Goal: Information Seeking & Learning: Learn about a topic

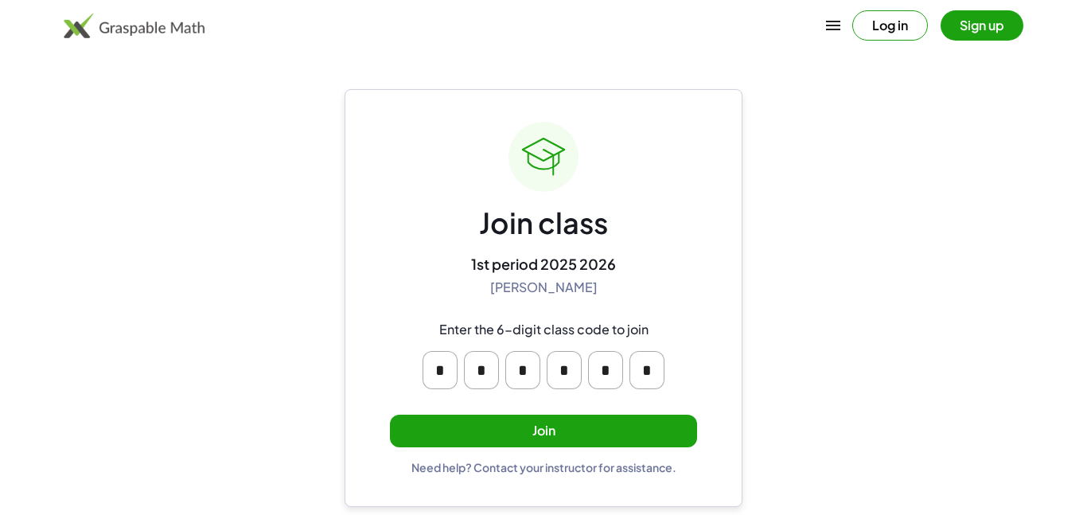
click at [495, 417] on button "Join" at bounding box center [543, 431] width 307 height 33
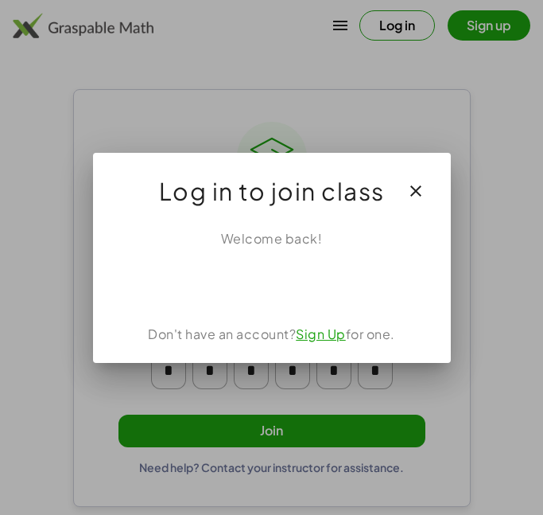
click at [65, 83] on div at bounding box center [271, 257] width 543 height 515
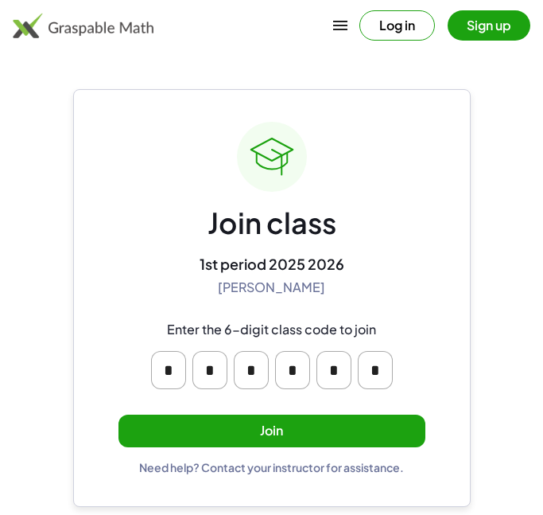
click at [220, 426] on button "Join" at bounding box center [272, 431] width 307 height 33
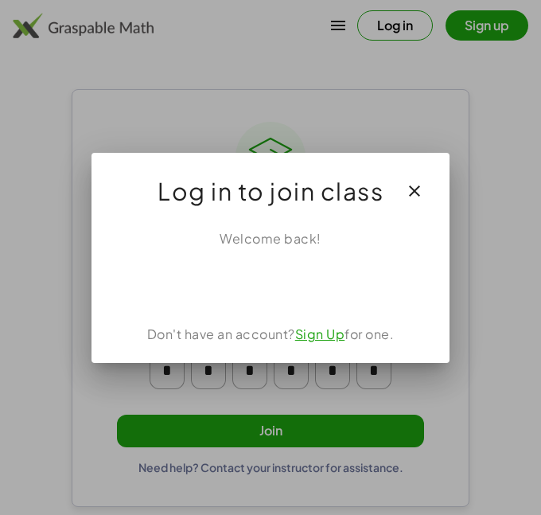
click at [417, 188] on icon "button" at bounding box center [414, 190] width 19 height 19
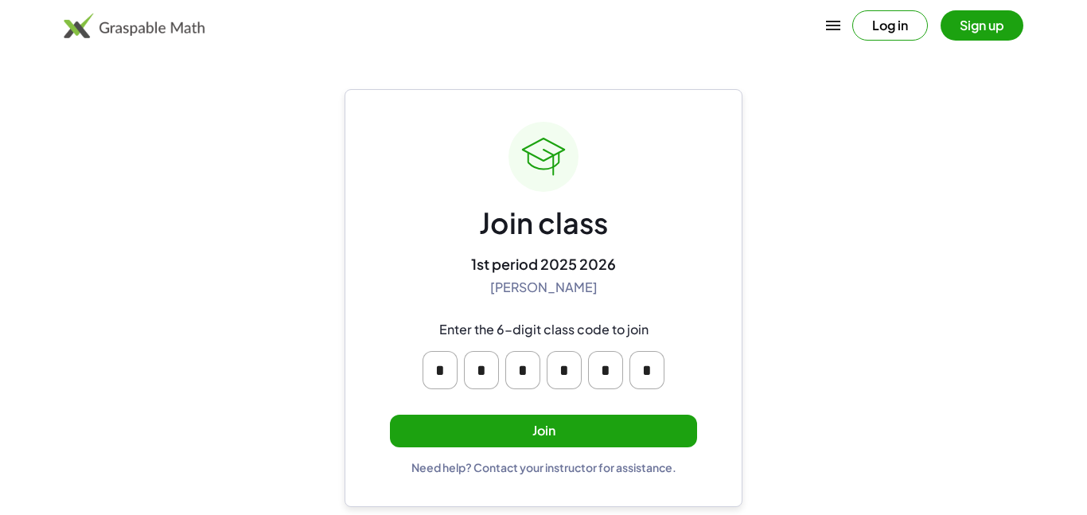
click at [521, 443] on button "Join" at bounding box center [543, 431] width 307 height 33
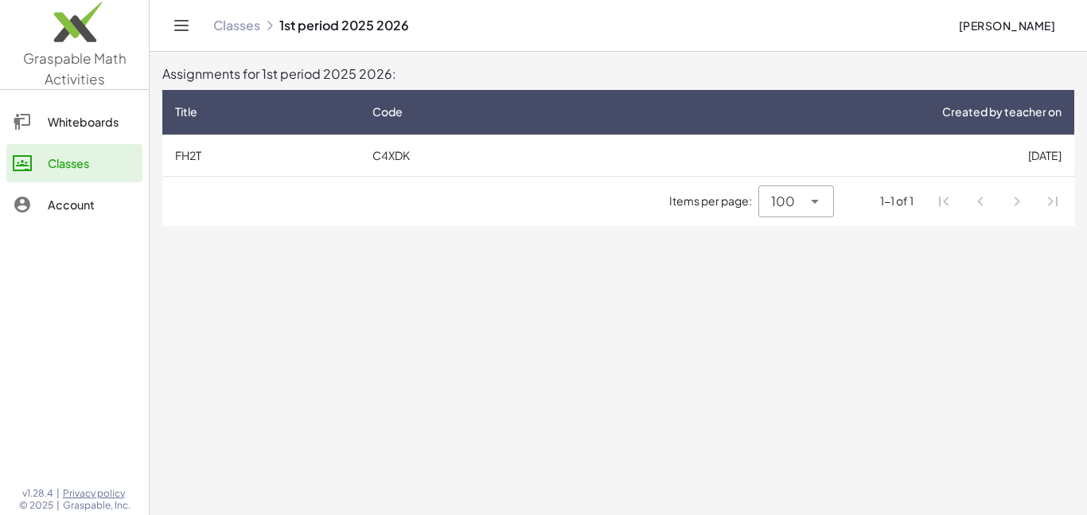
click at [620, 170] on td "[DATE]" at bounding box center [827, 154] width 493 height 41
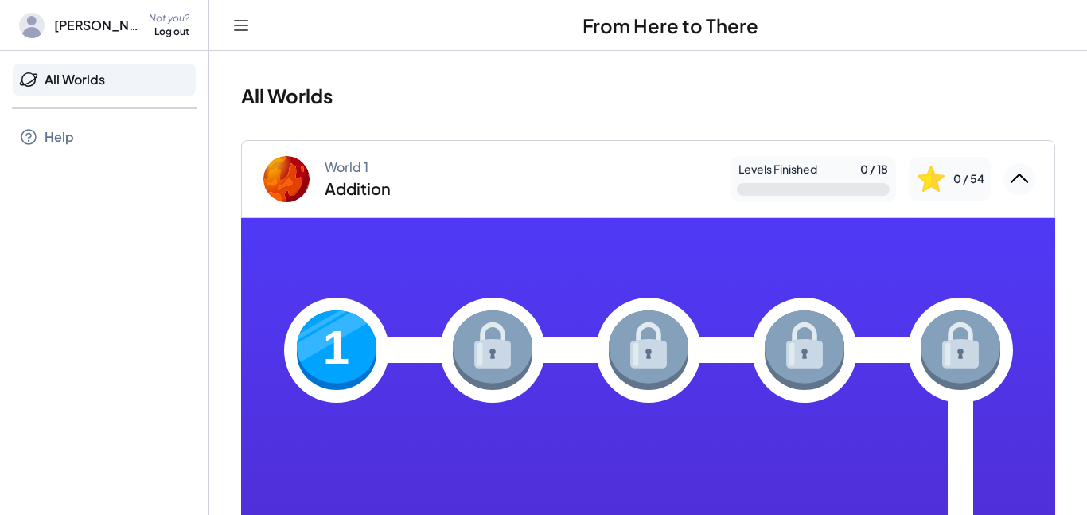
drag, startPoint x: 1076, startPoint y: 94, endPoint x: 1072, endPoint y: 122, distance: 28.1
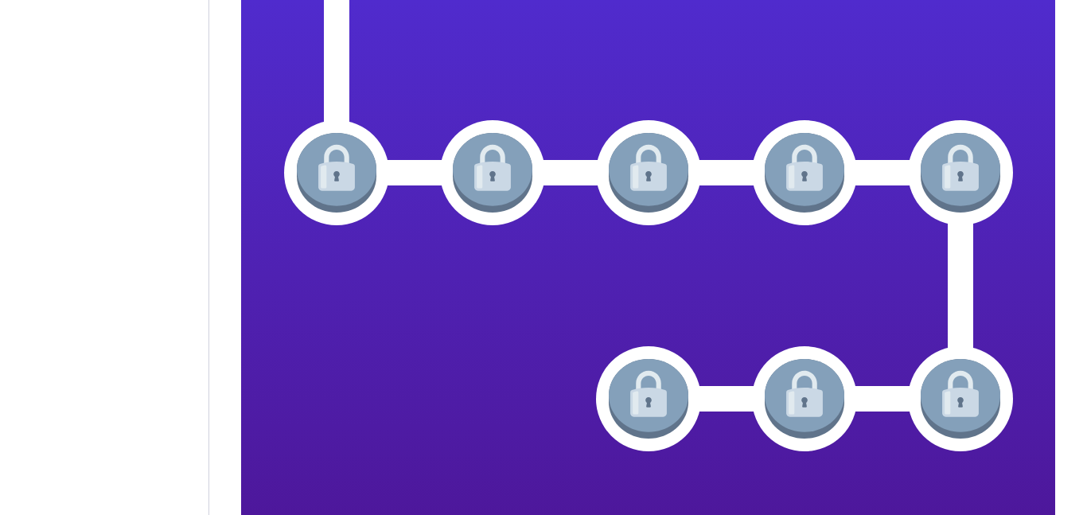
scroll to position [58, 0]
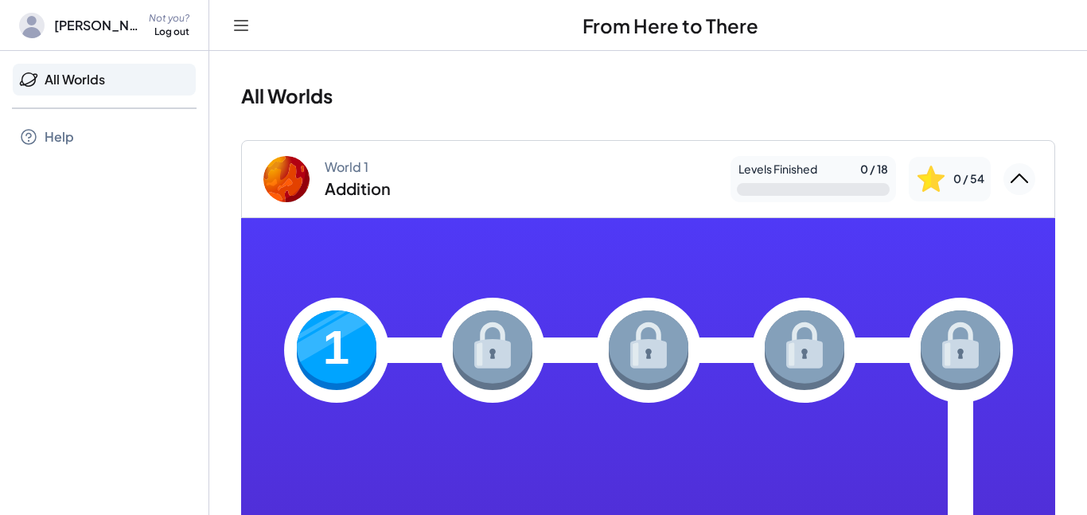
click at [109, 89] on div "All Worlds" at bounding box center [104, 80] width 183 height 32
click at [105, 85] on div "All Worlds" at bounding box center [75, 79] width 60 height 19
click at [63, 87] on div "All Worlds" at bounding box center [75, 79] width 60 height 19
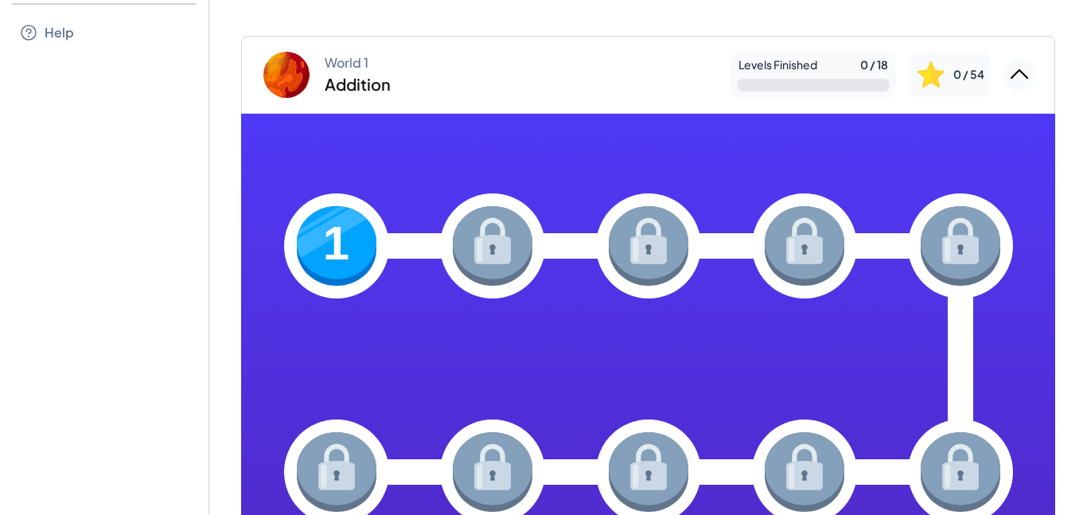
scroll to position [100, 0]
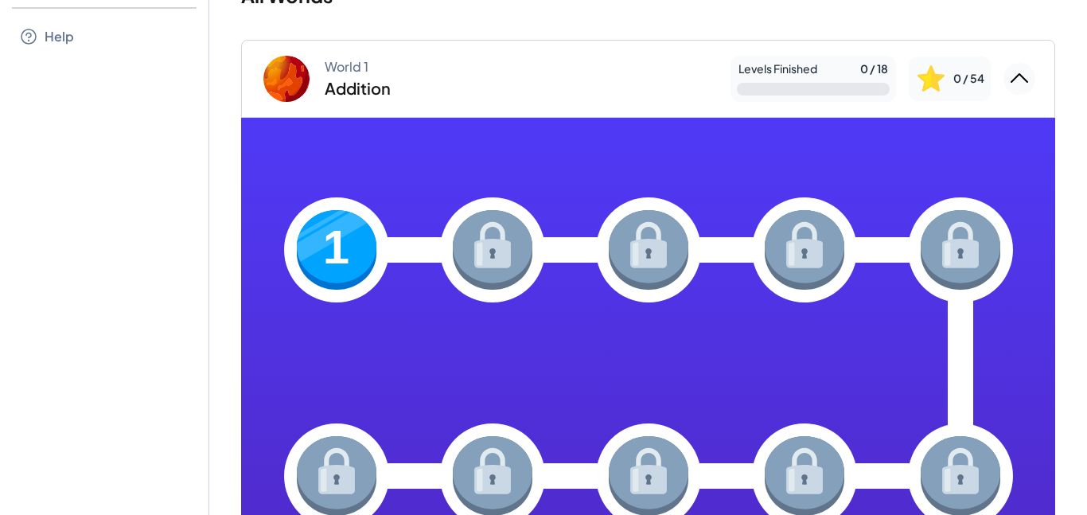
click at [347, 232] on img at bounding box center [337, 250] width 80 height 80
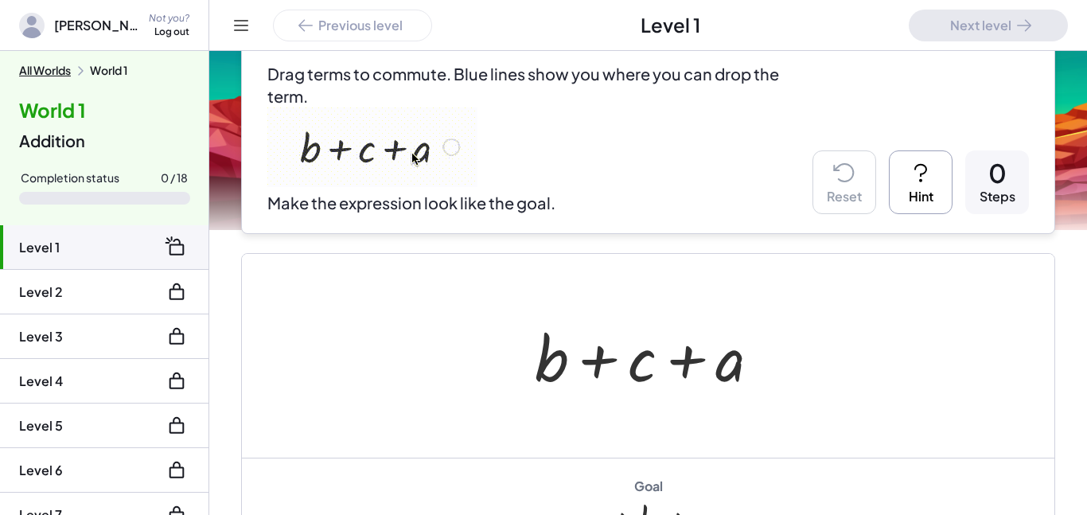
scroll to position [137, 0]
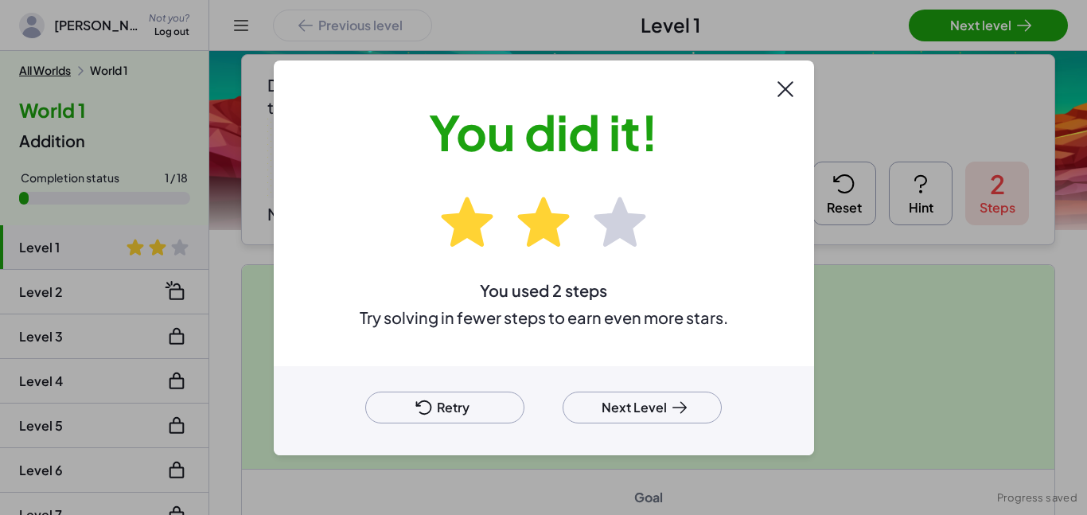
click at [650, 407] on button "Next Level" at bounding box center [641, 407] width 159 height 32
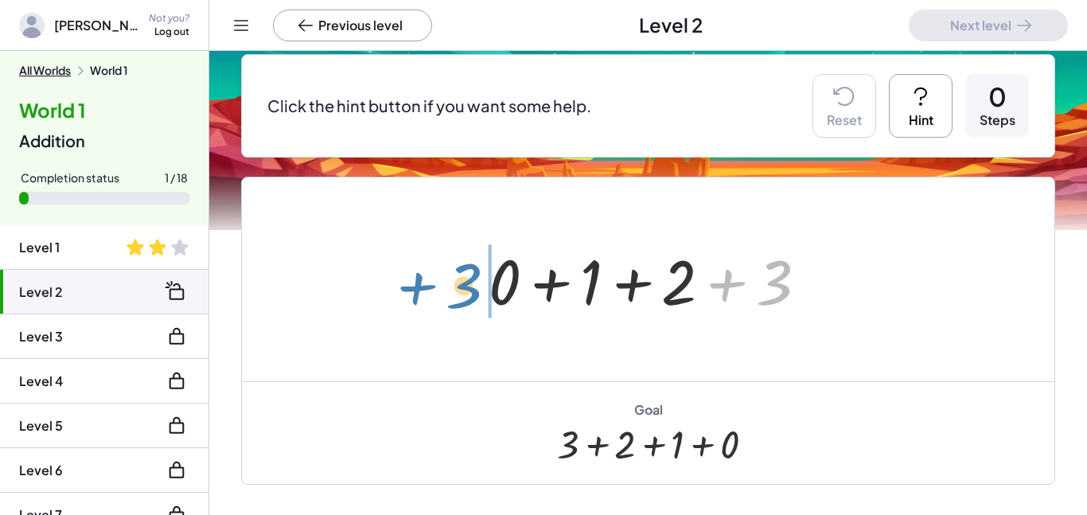
drag, startPoint x: 769, startPoint y: 286, endPoint x: 459, endPoint y: 290, distance: 309.5
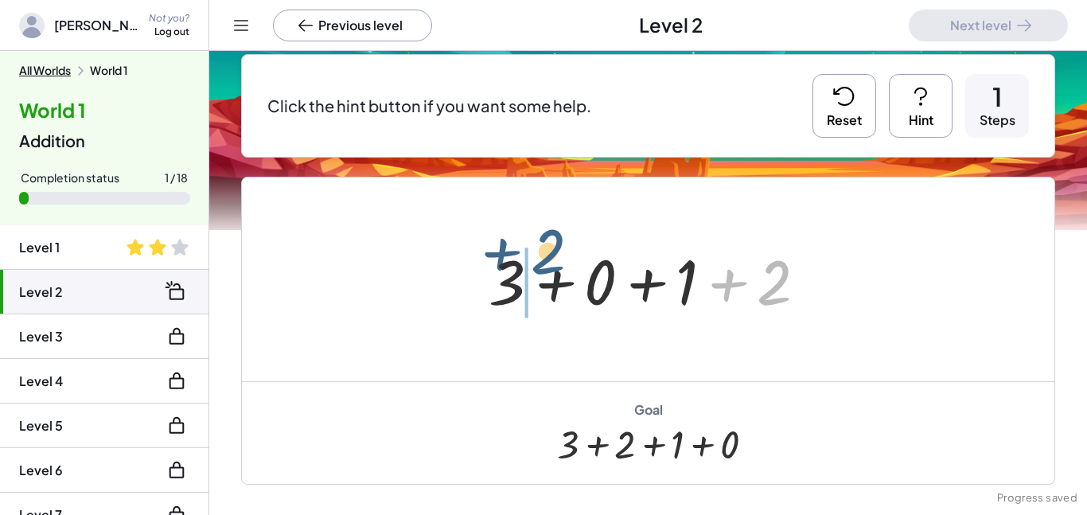
drag, startPoint x: 770, startPoint y: 298, endPoint x: 549, endPoint y: 269, distance: 223.1
click at [549, 269] on div at bounding box center [654, 280] width 347 height 82
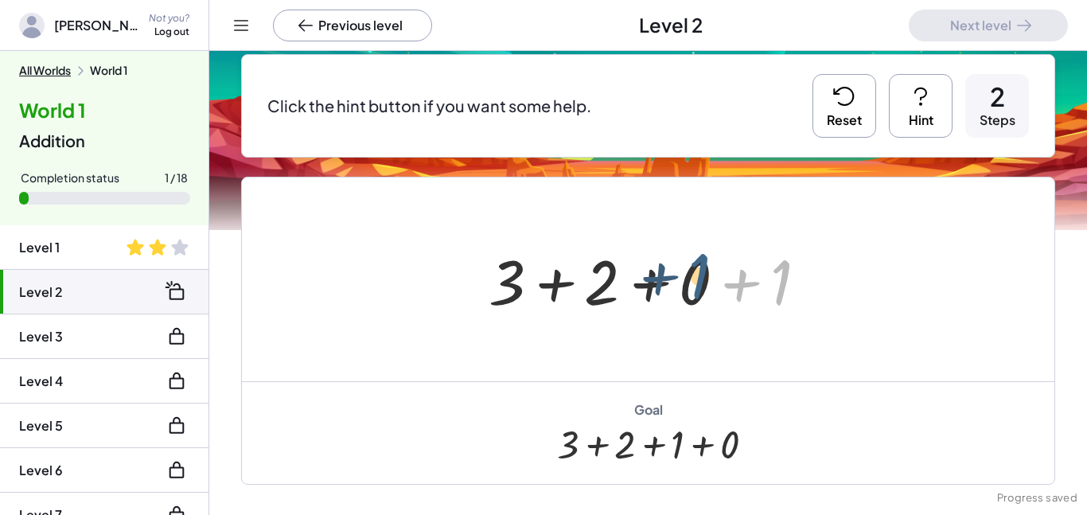
drag, startPoint x: 781, startPoint y: 293, endPoint x: 698, endPoint y: 286, distance: 83.8
click at [698, 286] on div at bounding box center [654, 280] width 347 height 82
drag, startPoint x: 761, startPoint y: 291, endPoint x: 657, endPoint y: 283, distance: 103.7
click at [657, 283] on div at bounding box center [654, 280] width 347 height 82
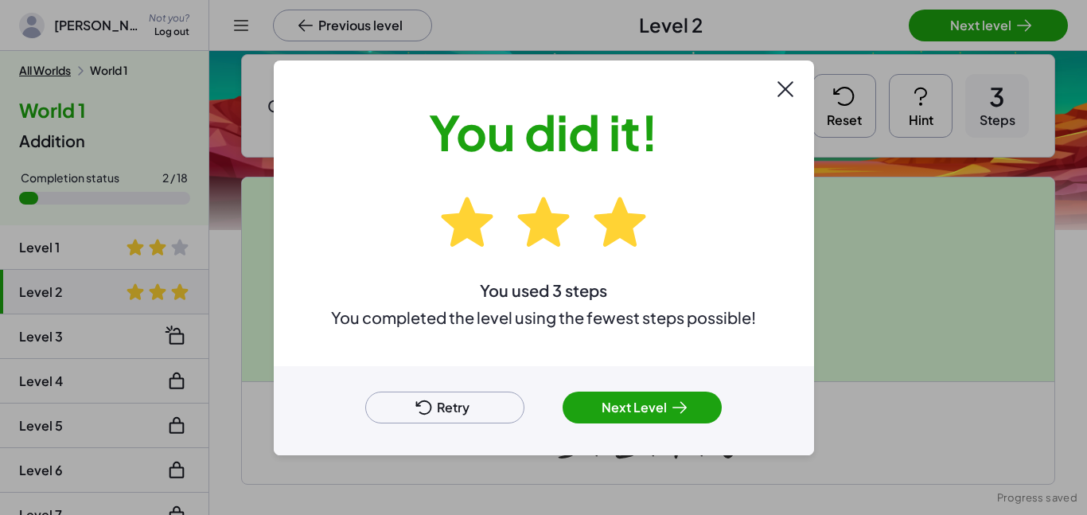
click at [989, 21] on div at bounding box center [543, 257] width 1087 height 515
click at [657, 411] on button "Next Level" at bounding box center [641, 407] width 159 height 32
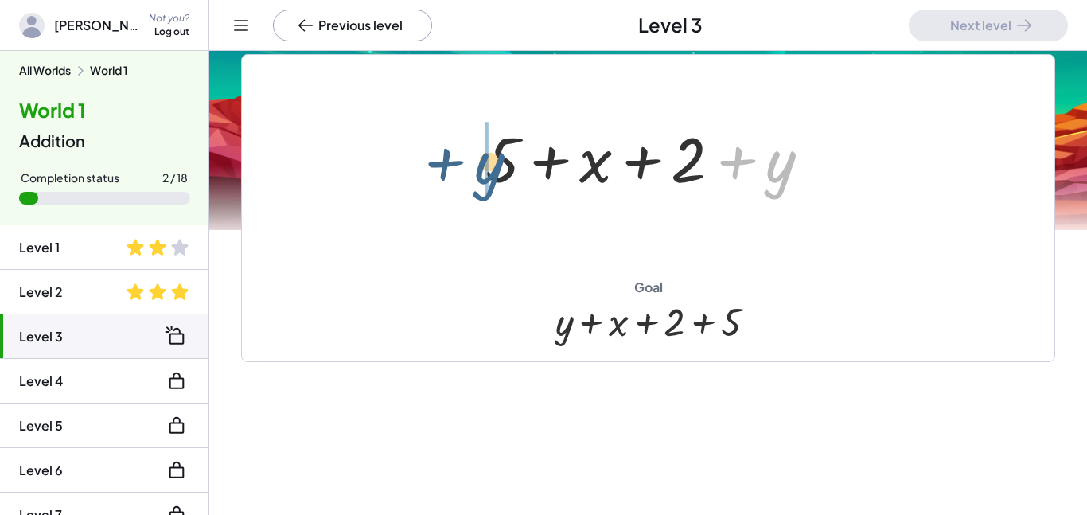
drag, startPoint x: 769, startPoint y: 170, endPoint x: 471, endPoint y: 171, distance: 297.6
click at [471, 171] on div "+ y + 5 + x + 2 + y" at bounding box center [648, 157] width 374 height 90
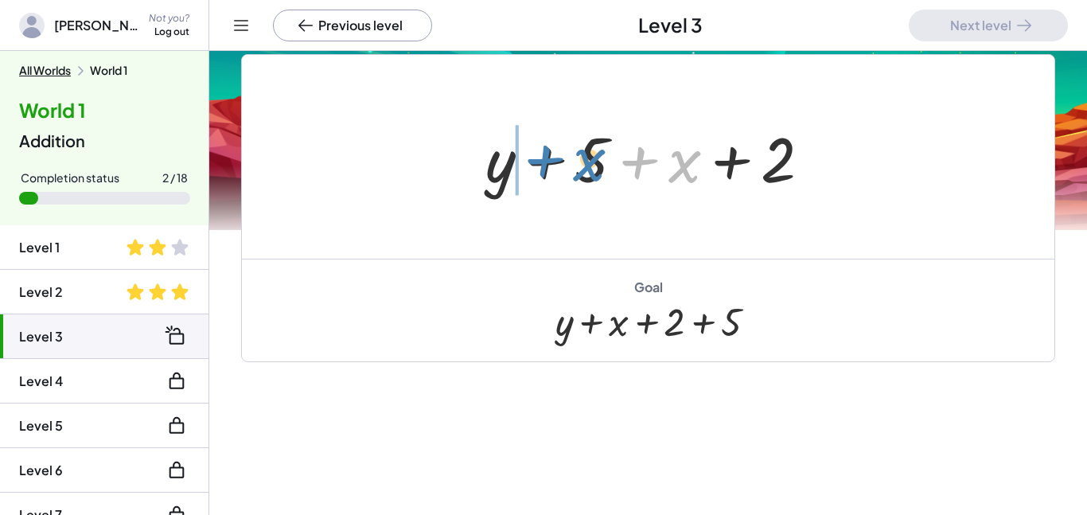
drag, startPoint x: 688, startPoint y: 159, endPoint x: 592, endPoint y: 157, distance: 96.3
click at [592, 157] on div at bounding box center [654, 157] width 354 height 82
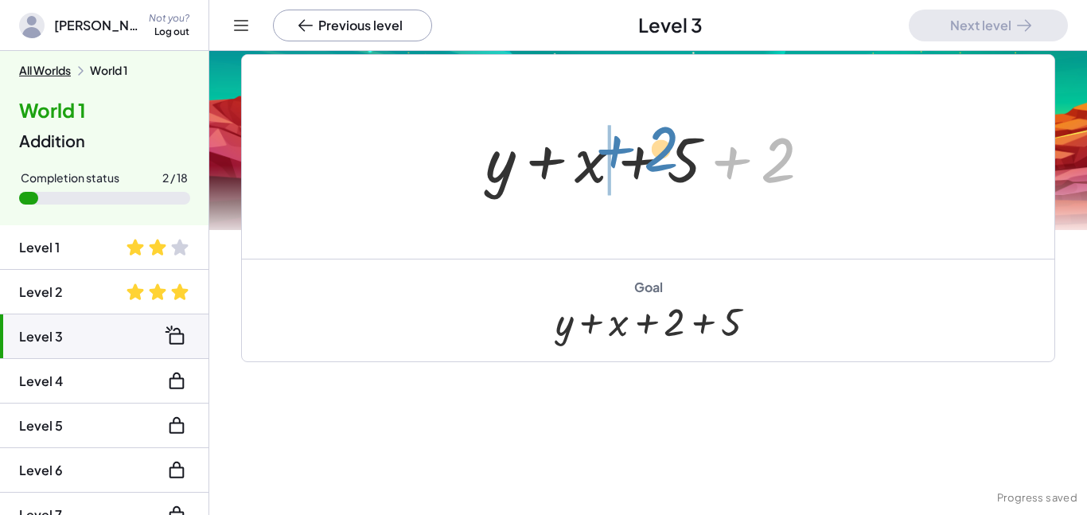
drag, startPoint x: 775, startPoint y: 163, endPoint x: 656, endPoint y: 151, distance: 119.1
click at [656, 151] on div at bounding box center [654, 157] width 354 height 82
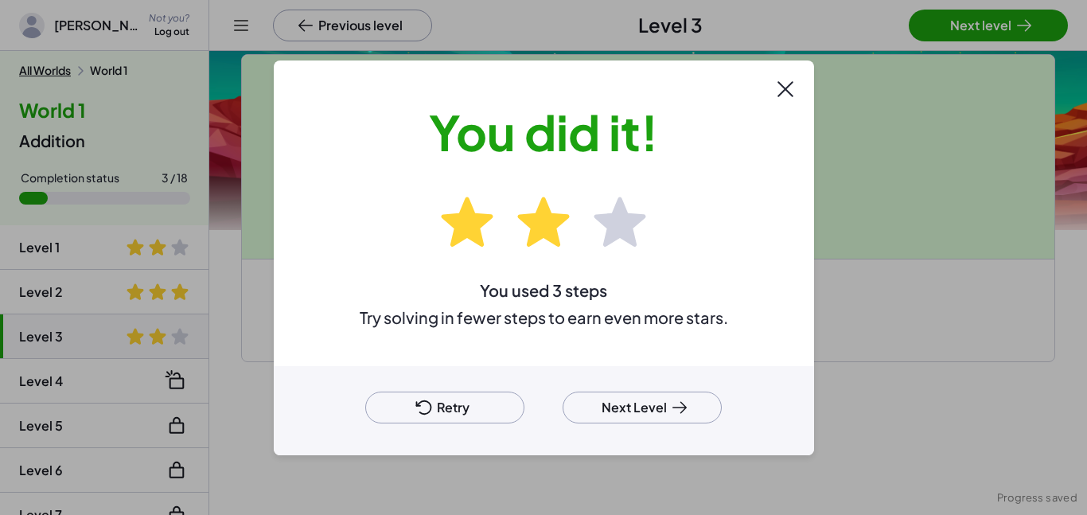
click at [618, 412] on button "Next Level" at bounding box center [641, 407] width 159 height 32
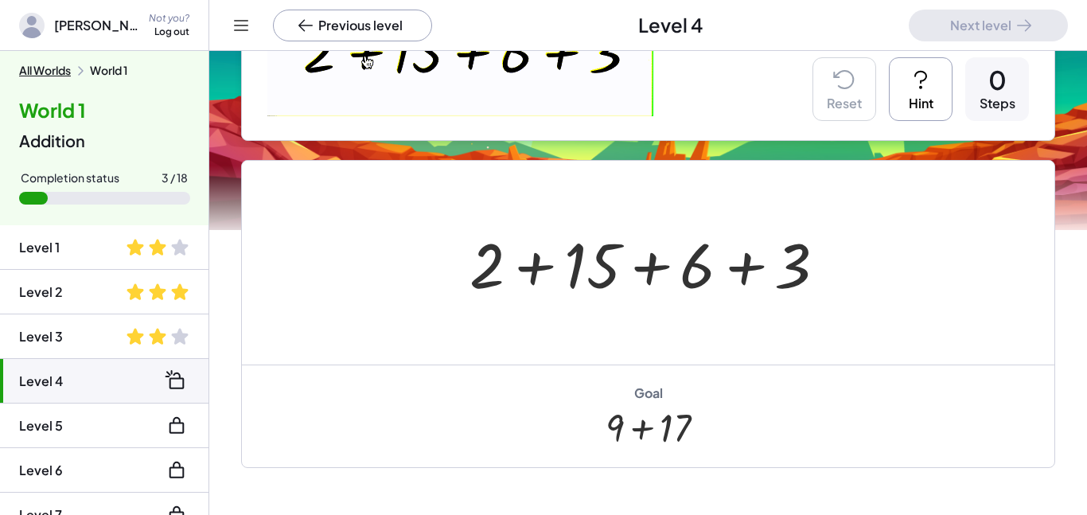
scroll to position [265, 0]
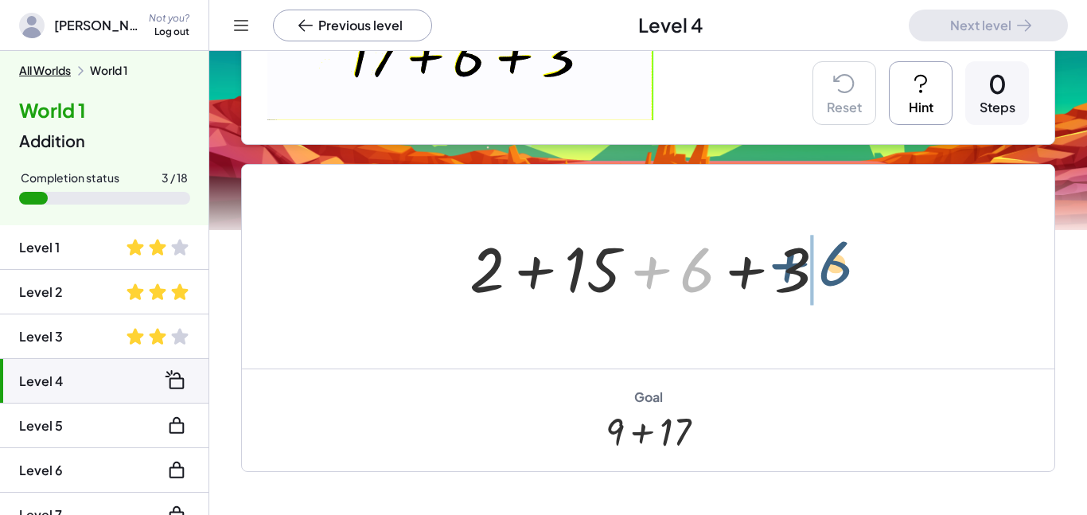
drag, startPoint x: 705, startPoint y: 269, endPoint x: 843, endPoint y: 263, distance: 137.8
click at [843, 263] on div at bounding box center [653, 267] width 385 height 82
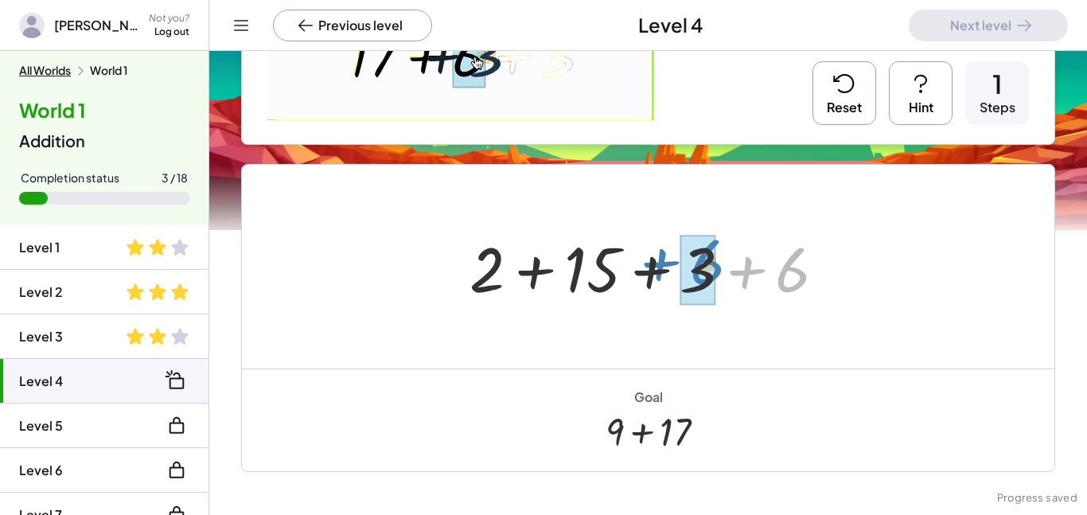
drag, startPoint x: 804, startPoint y: 278, endPoint x: 718, endPoint y: 270, distance: 87.1
click at [718, 270] on div at bounding box center [653, 267] width 385 height 82
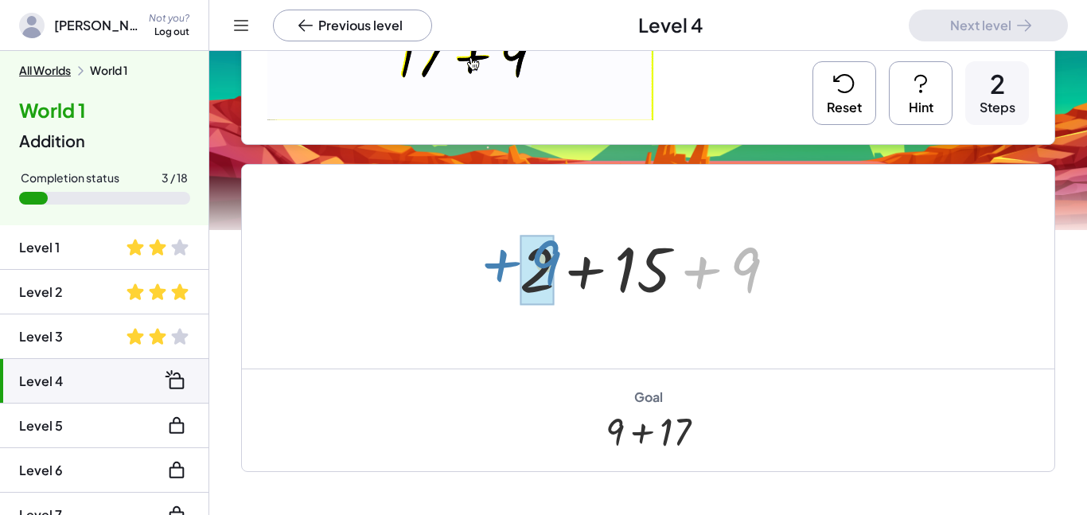
drag, startPoint x: 769, startPoint y: 265, endPoint x: 568, endPoint y: 257, distance: 200.7
click at [568, 257] on div at bounding box center [654, 267] width 285 height 82
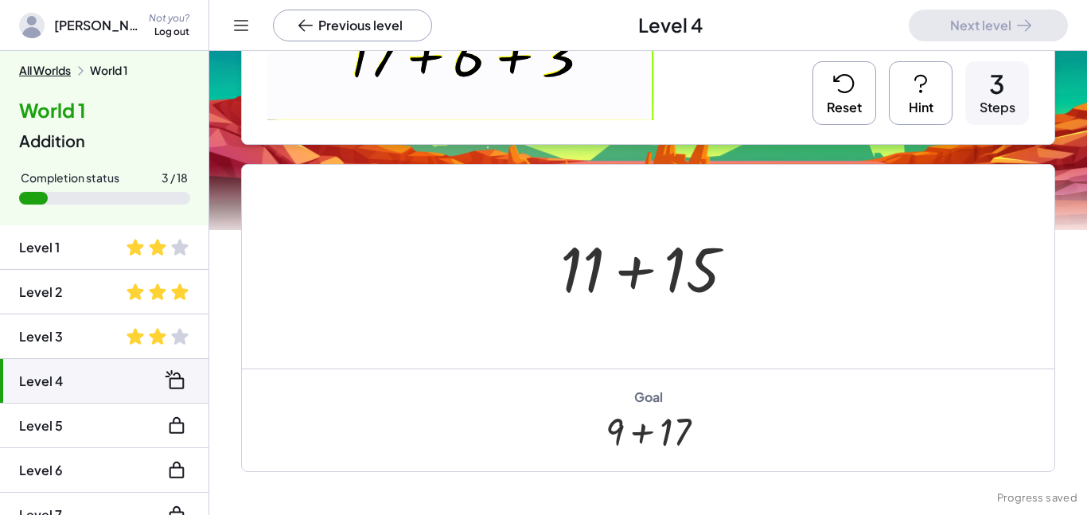
click at [856, 99] on button "Reset" at bounding box center [844, 93] width 64 height 64
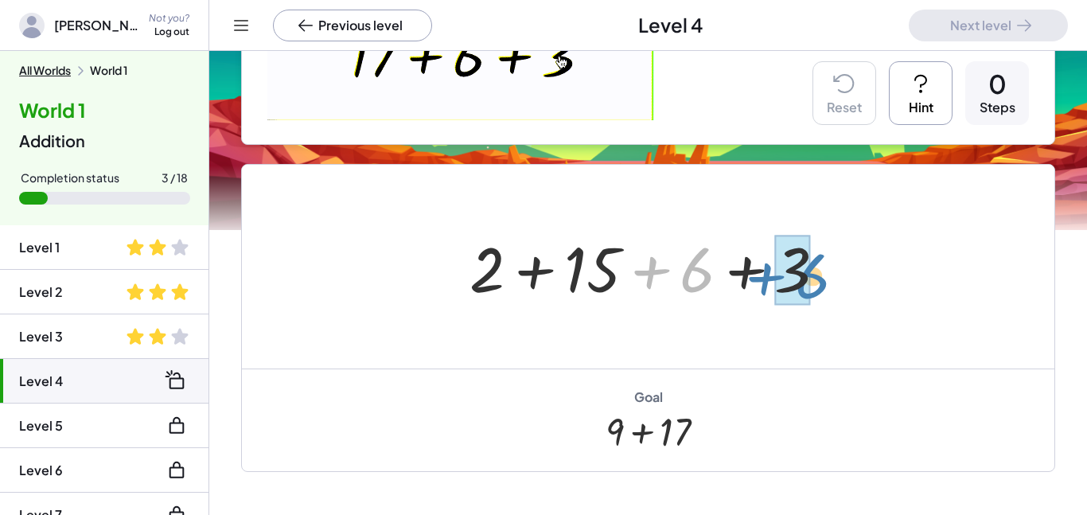
drag, startPoint x: 687, startPoint y: 274, endPoint x: 798, endPoint y: 277, distance: 110.6
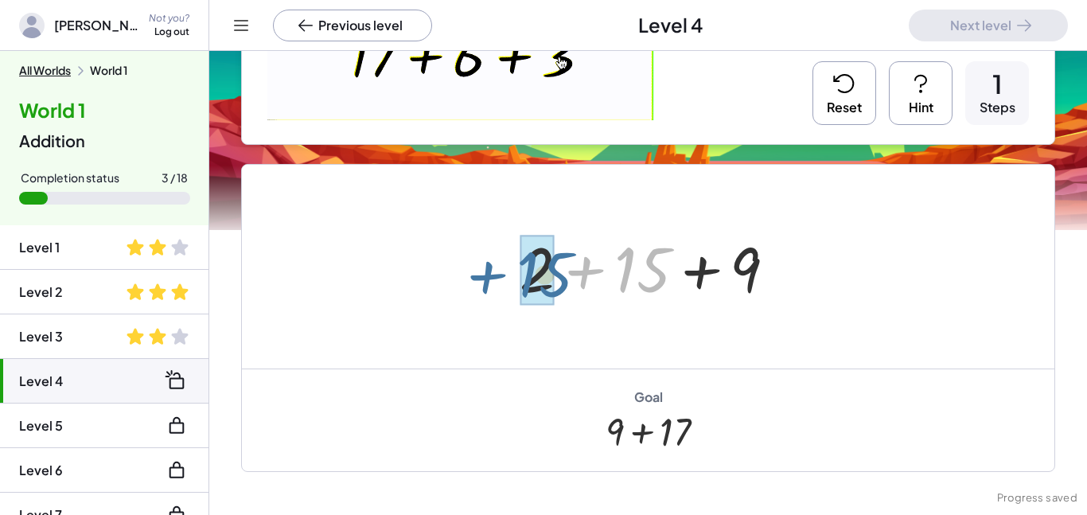
drag, startPoint x: 664, startPoint y: 264, endPoint x: 566, endPoint y: 268, distance: 98.7
click at [566, 268] on div at bounding box center [654, 267] width 285 height 82
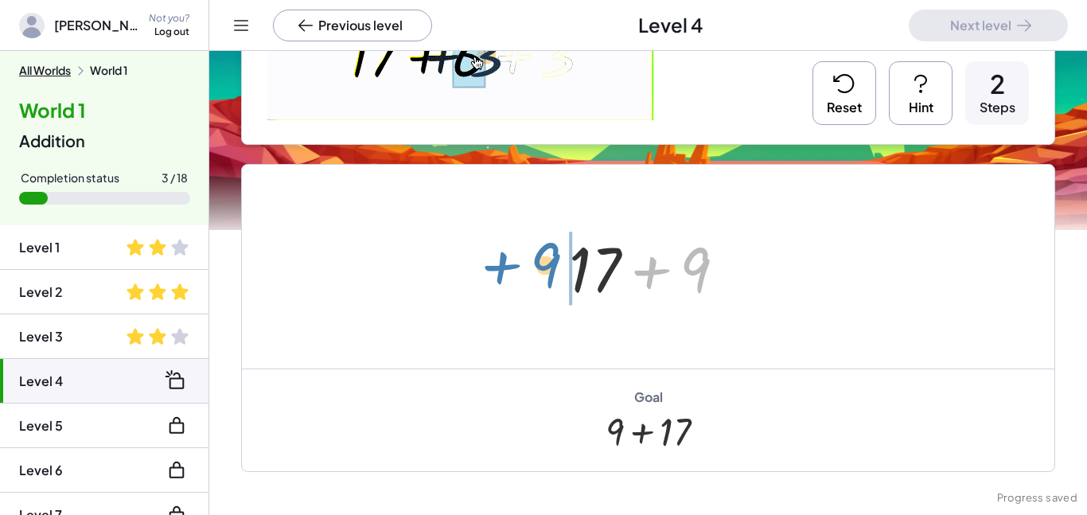
drag, startPoint x: 693, startPoint y: 281, endPoint x: 535, endPoint y: 276, distance: 157.6
click at [535, 276] on div "+ 2 + 15 + 6 + 3 + 2 + 15 + 9 + 9 + + 9 17" at bounding box center [648, 267] width 812 height 204
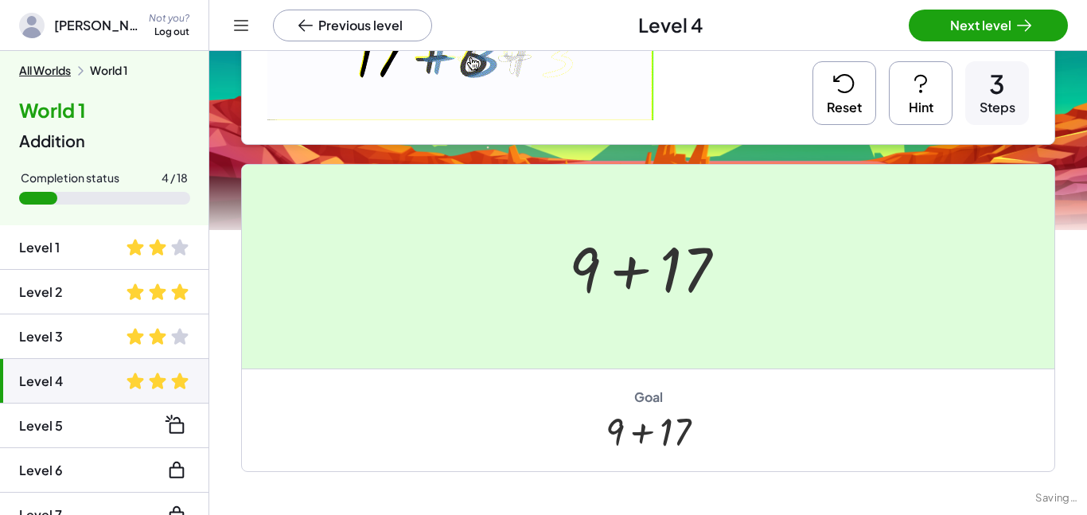
click at [972, 28] on div at bounding box center [543, 257] width 1087 height 515
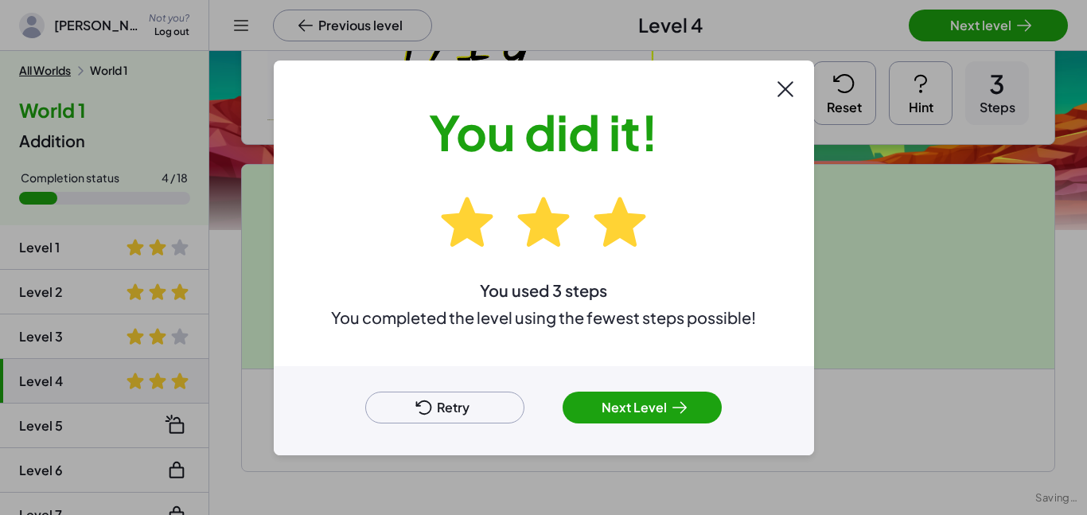
click at [668, 390] on div "Retry Next Level" at bounding box center [544, 410] width 540 height 89
click at [668, 397] on button "Next Level" at bounding box center [641, 407] width 159 height 32
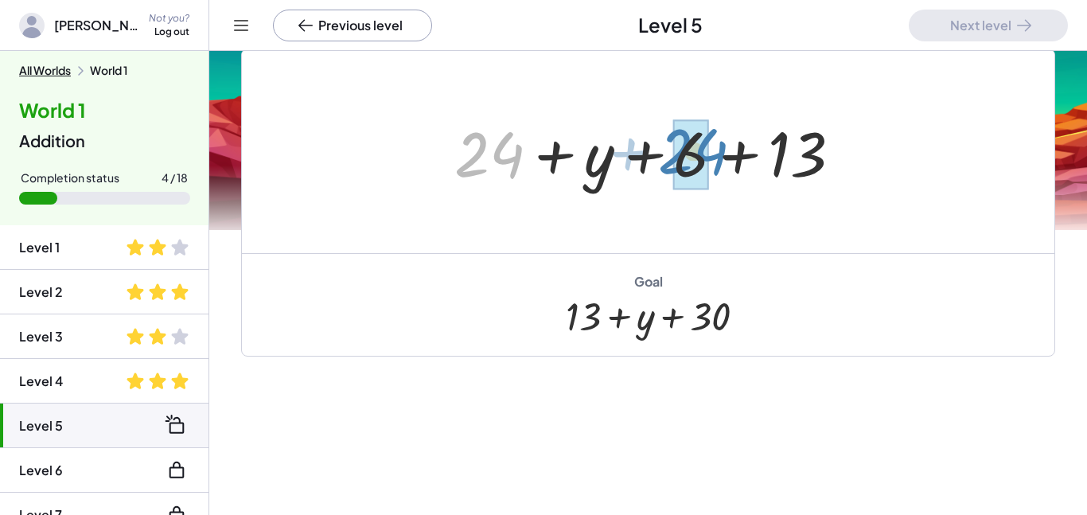
drag, startPoint x: 507, startPoint y: 157, endPoint x: 710, endPoint y: 154, distance: 202.9
click at [710, 154] on div at bounding box center [653, 152] width 415 height 82
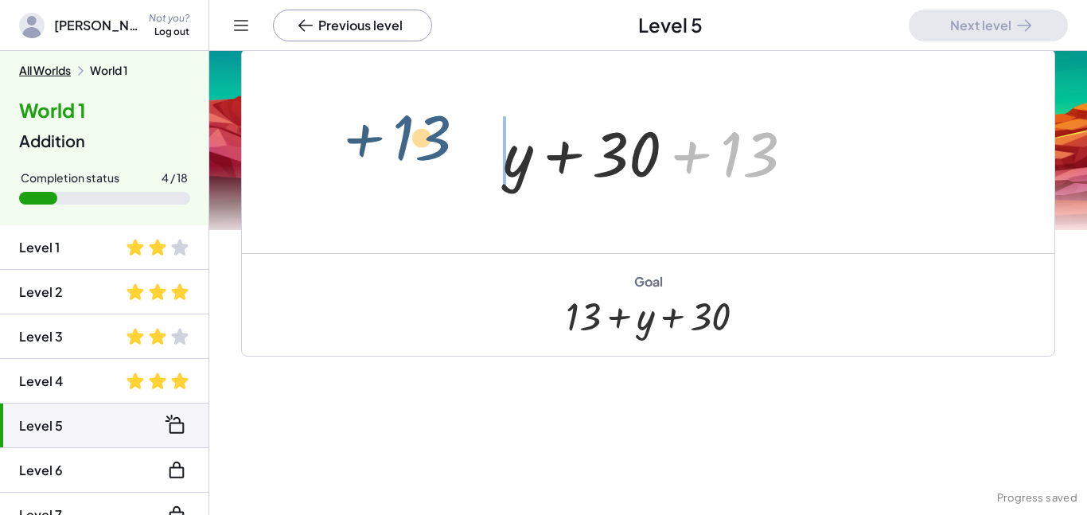
drag, startPoint x: 746, startPoint y: 158, endPoint x: 415, endPoint y: 142, distance: 331.4
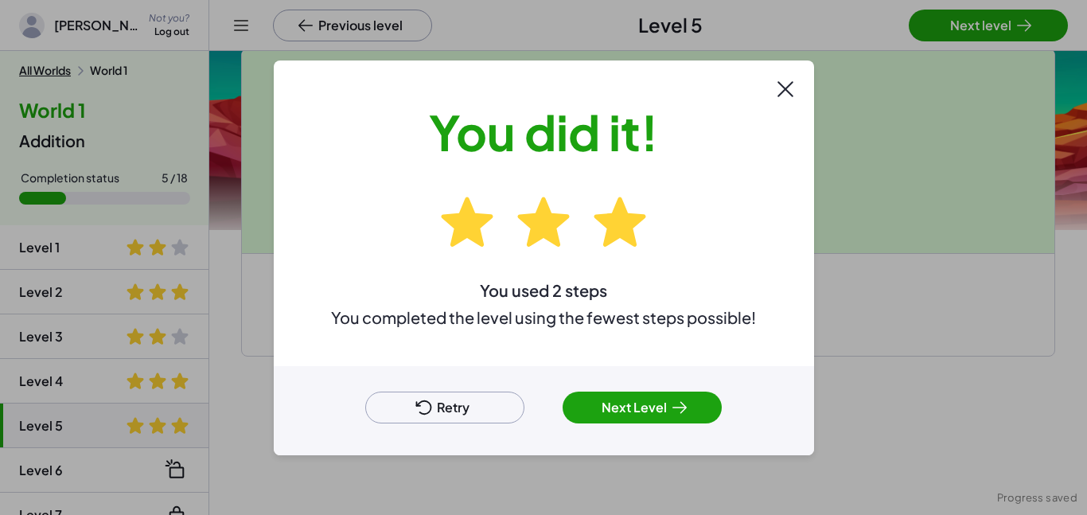
click at [985, 18] on div at bounding box center [543, 257] width 1087 height 515
click at [612, 396] on button "Next Level" at bounding box center [641, 407] width 159 height 32
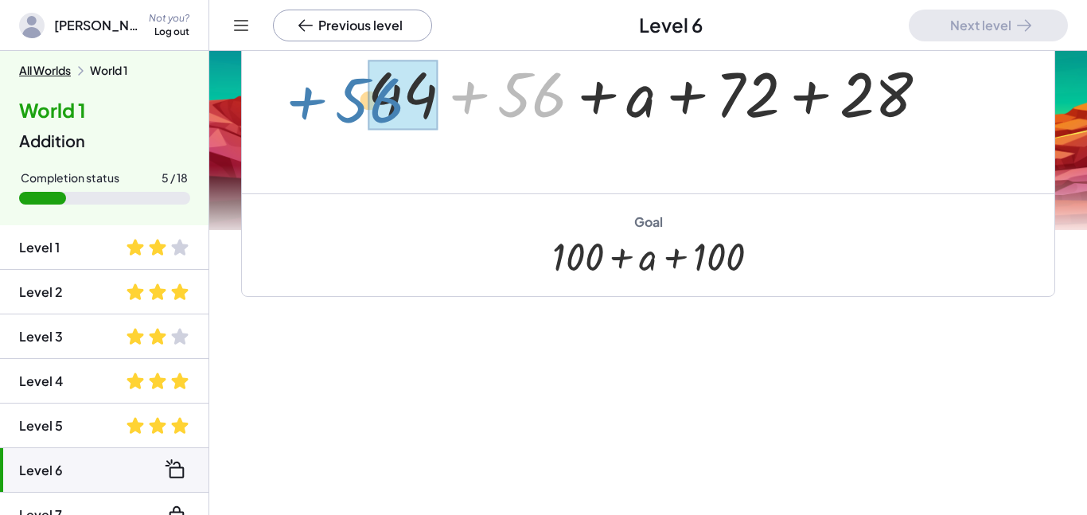
drag, startPoint x: 538, startPoint y: 95, endPoint x: 383, endPoint y: 99, distance: 154.4
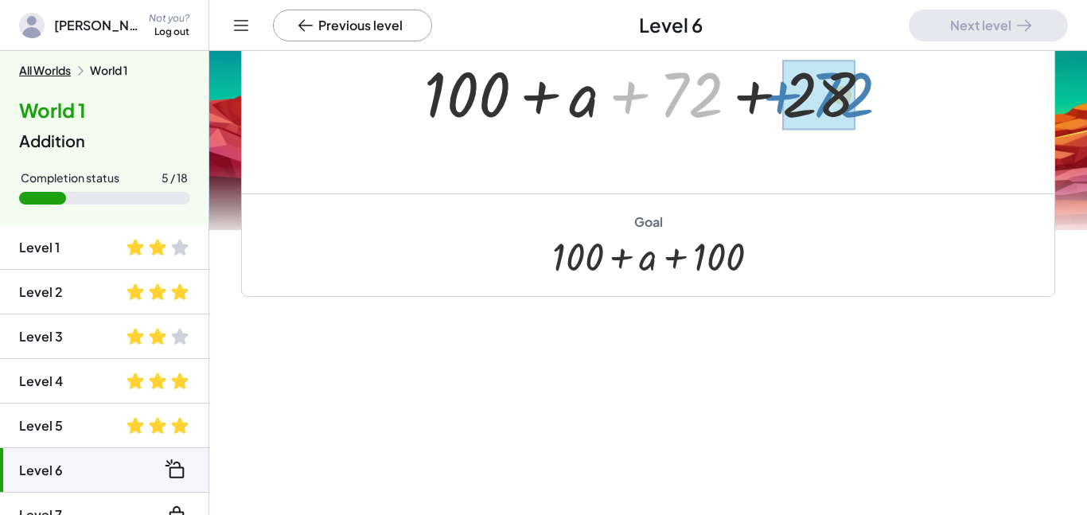
drag, startPoint x: 695, startPoint y: 98, endPoint x: 847, endPoint y: 97, distance: 151.2
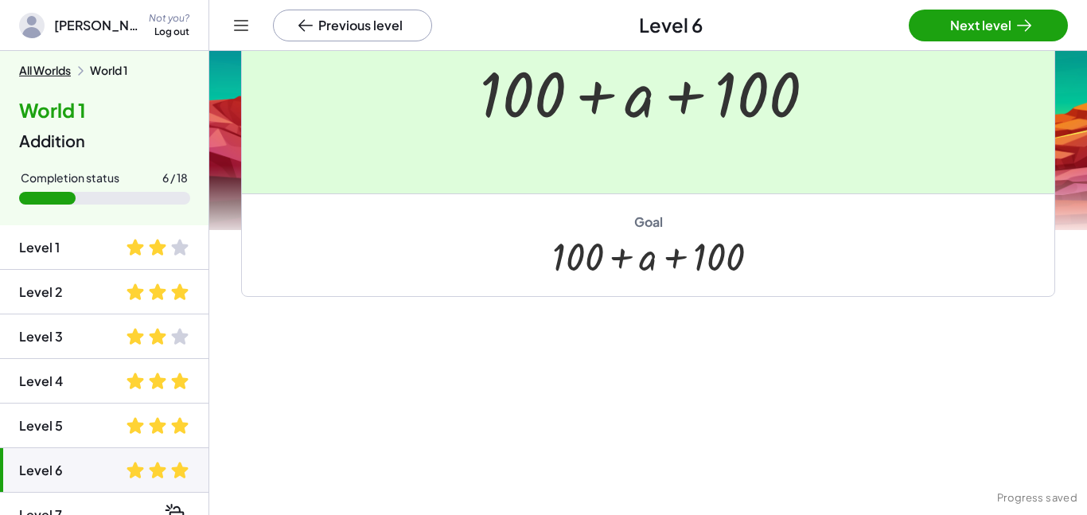
click at [1044, 24] on div at bounding box center [543, 257] width 1087 height 515
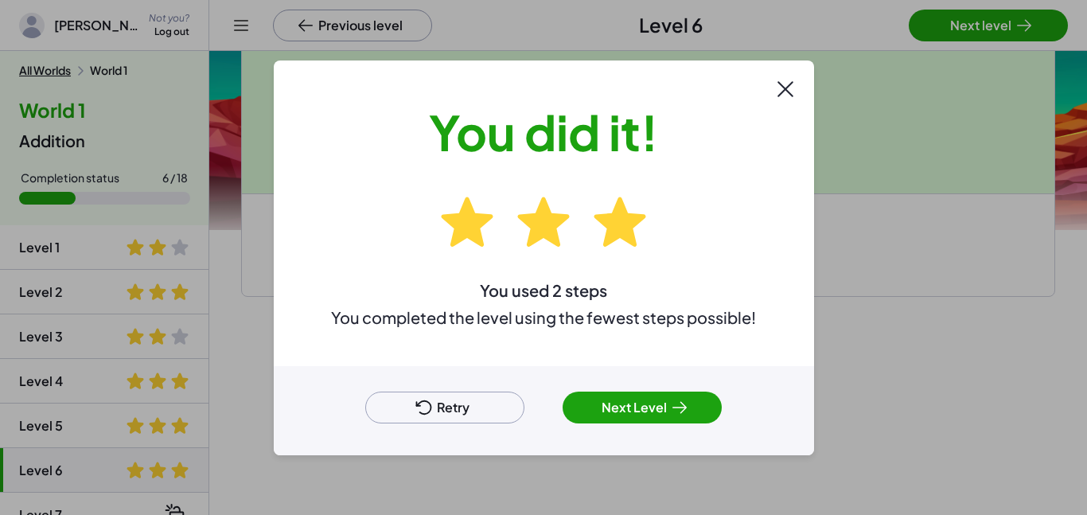
click at [677, 413] on icon at bounding box center [679, 407] width 19 height 19
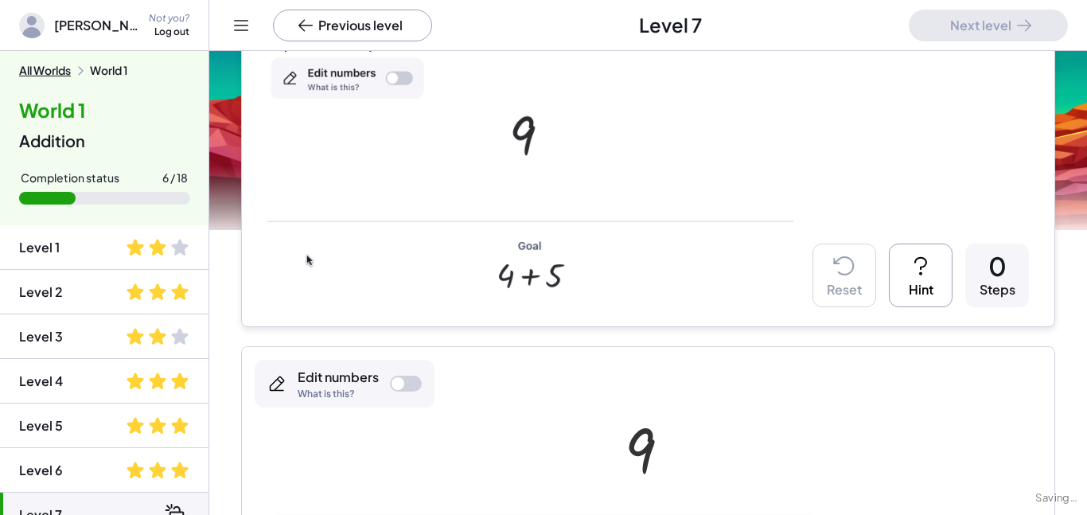
scroll to position [265, 0]
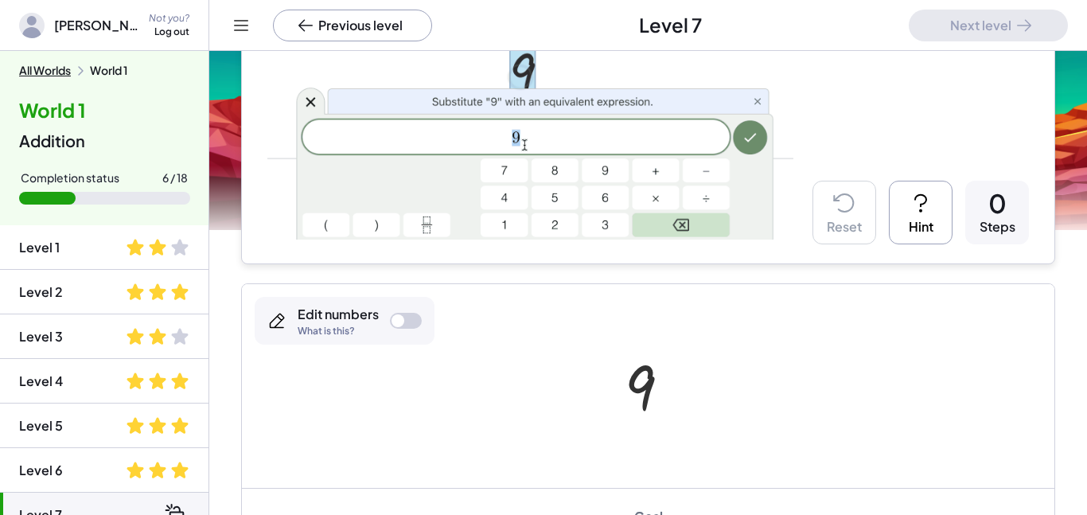
click at [395, 318] on div at bounding box center [397, 320] width 13 height 13
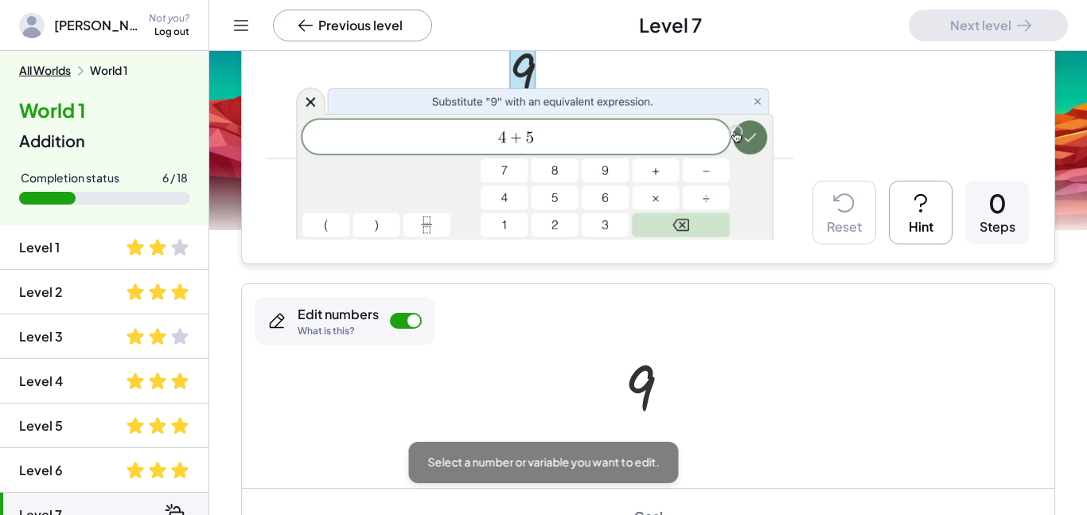
click at [402, 319] on div at bounding box center [406, 321] width 32 height 16
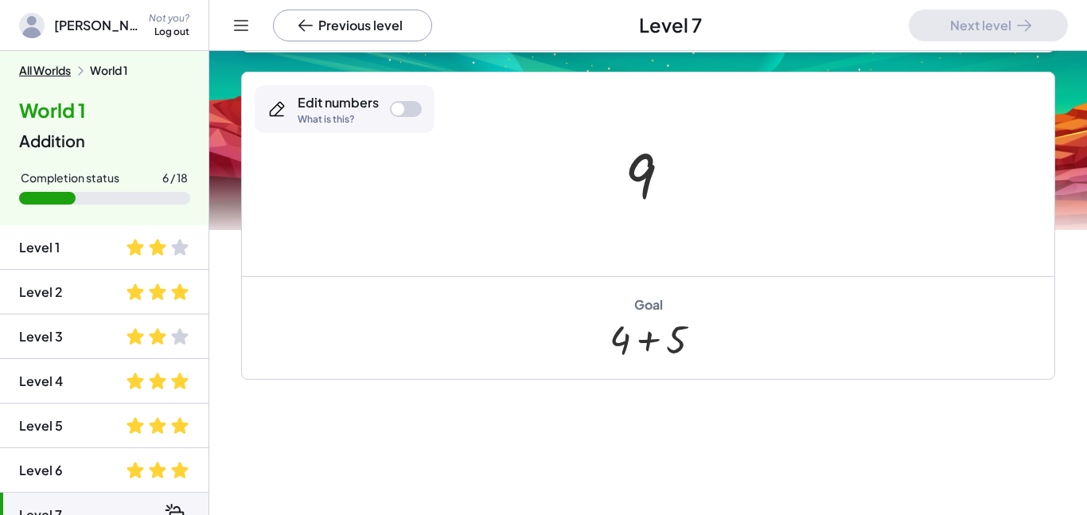
scroll to position [476, 0]
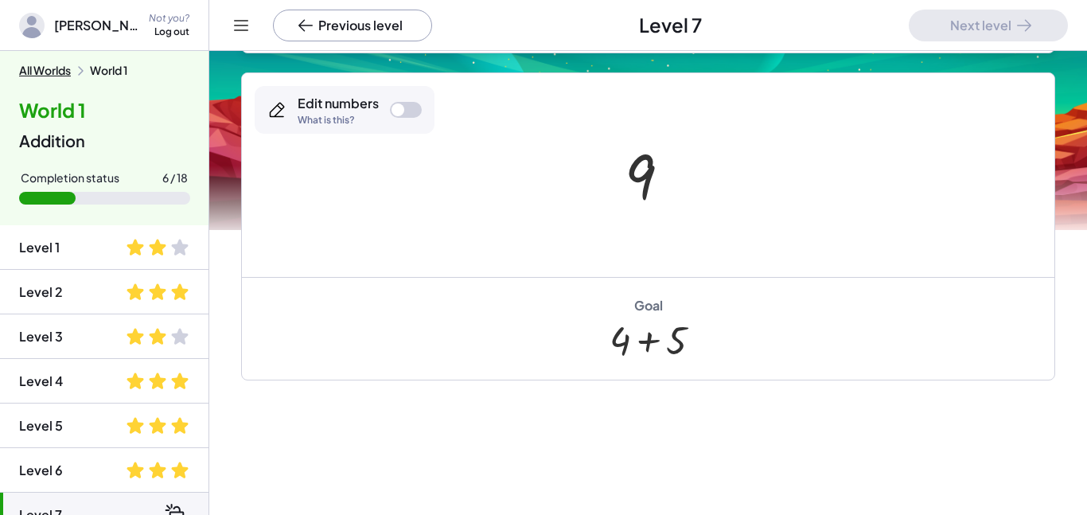
click at [427, 126] on div "Edit numbers What is this?" at bounding box center [345, 110] width 180 height 48
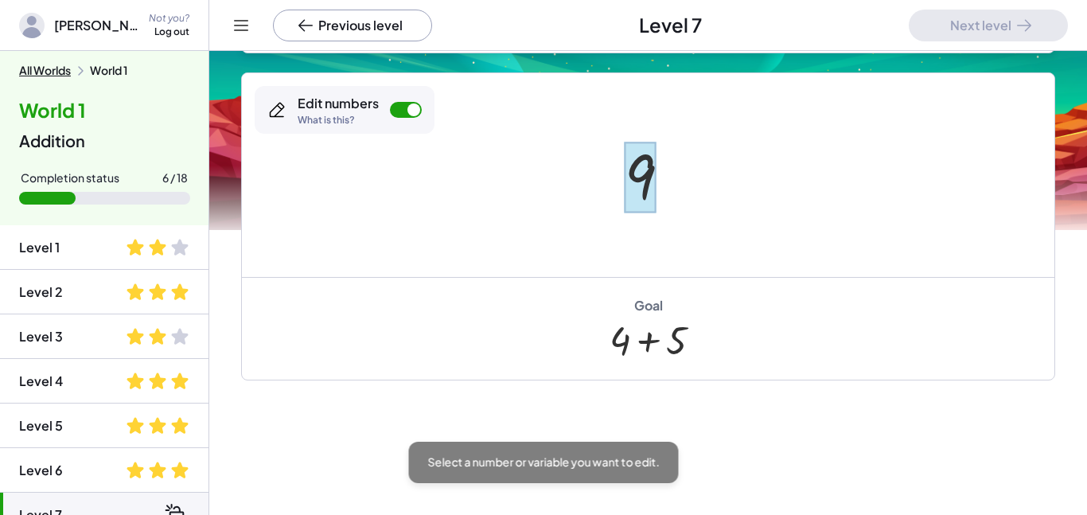
click at [653, 181] on div at bounding box center [640, 177] width 31 height 71
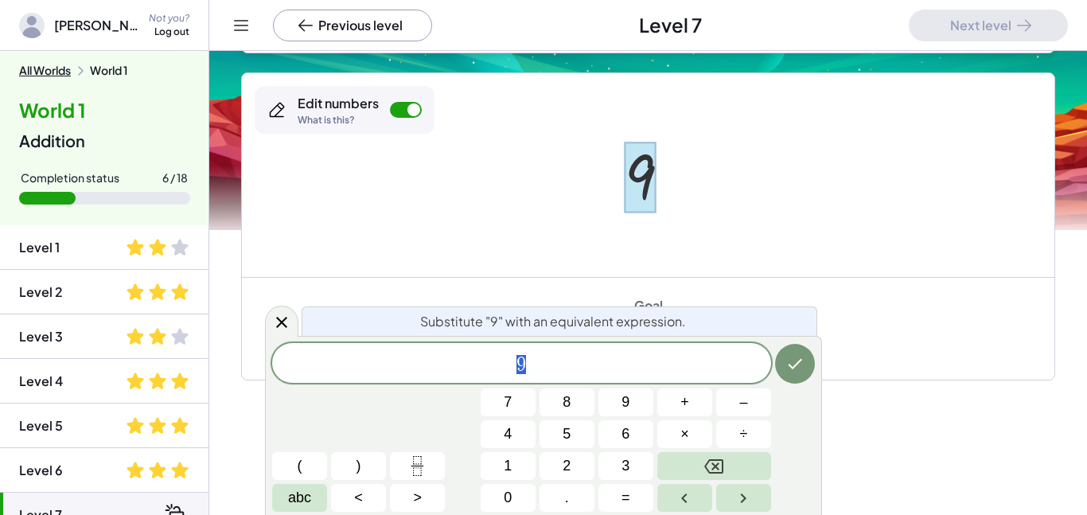
scroll to position [1, 0]
click at [652, 344] on div "9" at bounding box center [521, 363] width 499 height 40
click at [796, 367] on icon "Done" at bounding box center [794, 363] width 19 height 19
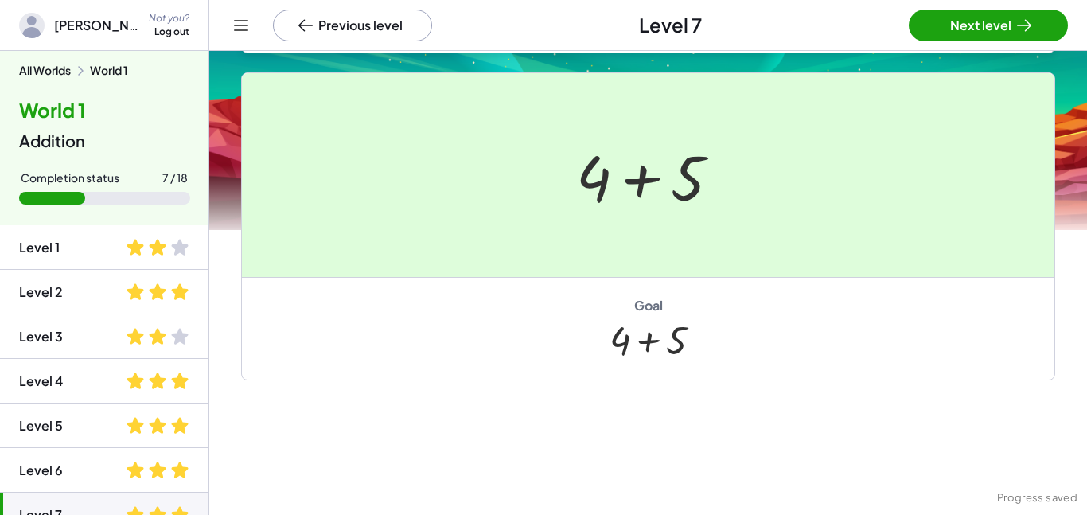
click at [940, 25] on div at bounding box center [543, 257] width 1087 height 515
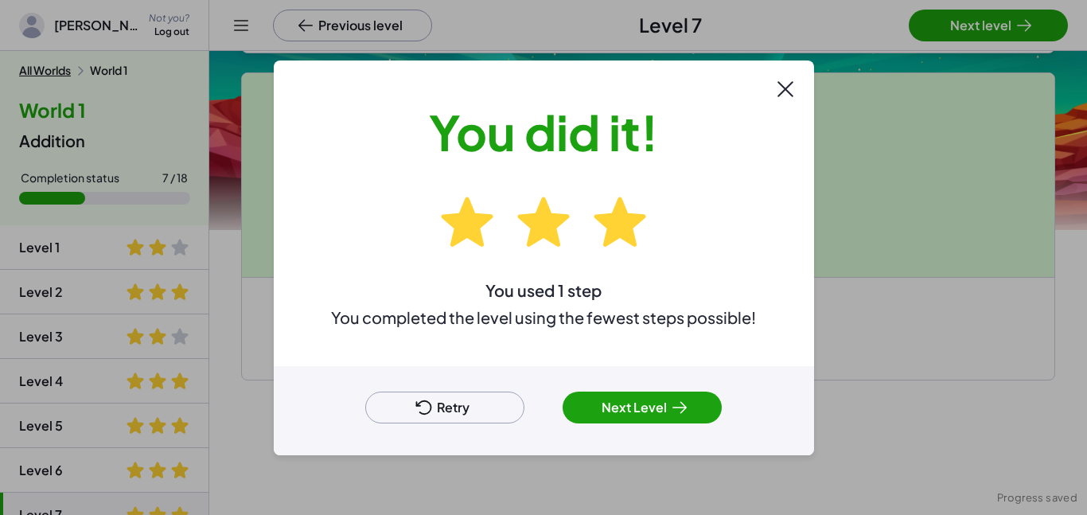
click at [598, 403] on button "Next Level" at bounding box center [641, 407] width 159 height 32
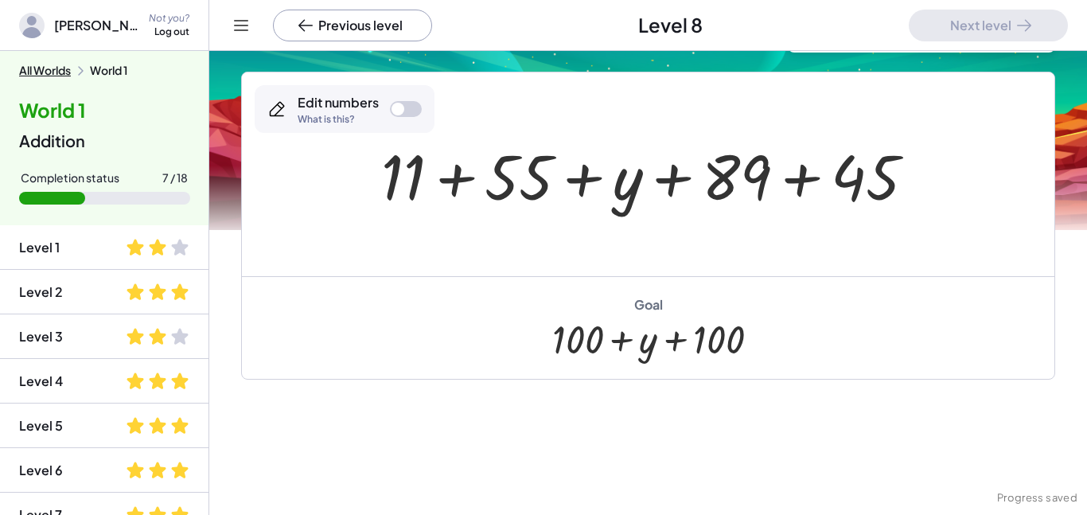
scroll to position [116, 0]
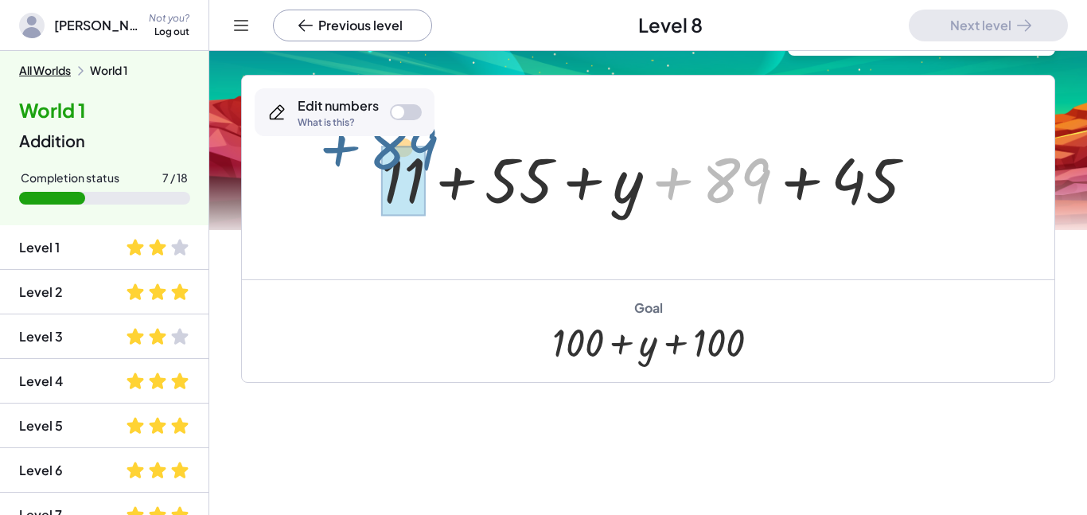
drag, startPoint x: 735, startPoint y: 189, endPoint x: 403, endPoint y: 157, distance: 334.1
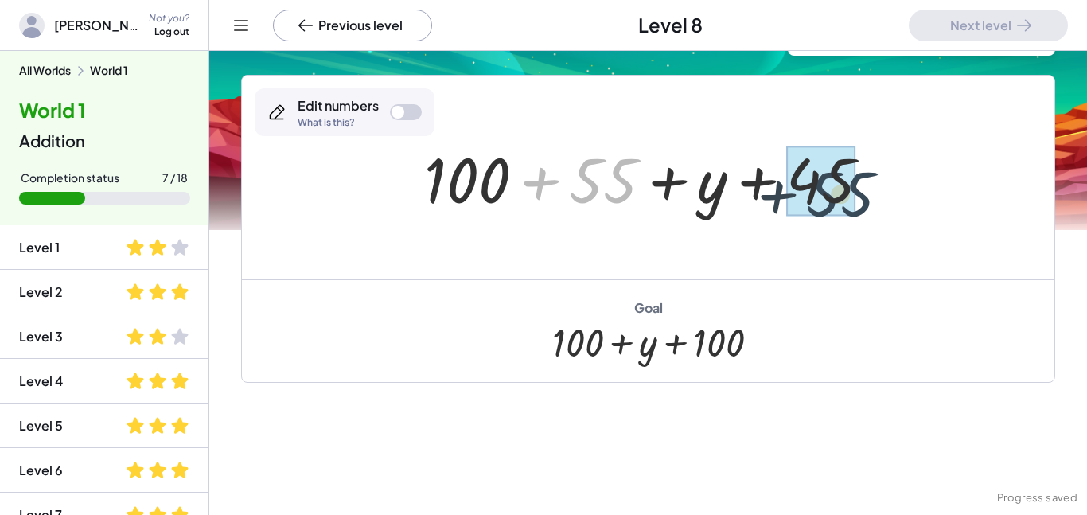
drag, startPoint x: 624, startPoint y: 178, endPoint x: 862, endPoint y: 189, distance: 238.9
click at [862, 189] on div at bounding box center [653, 178] width 475 height 82
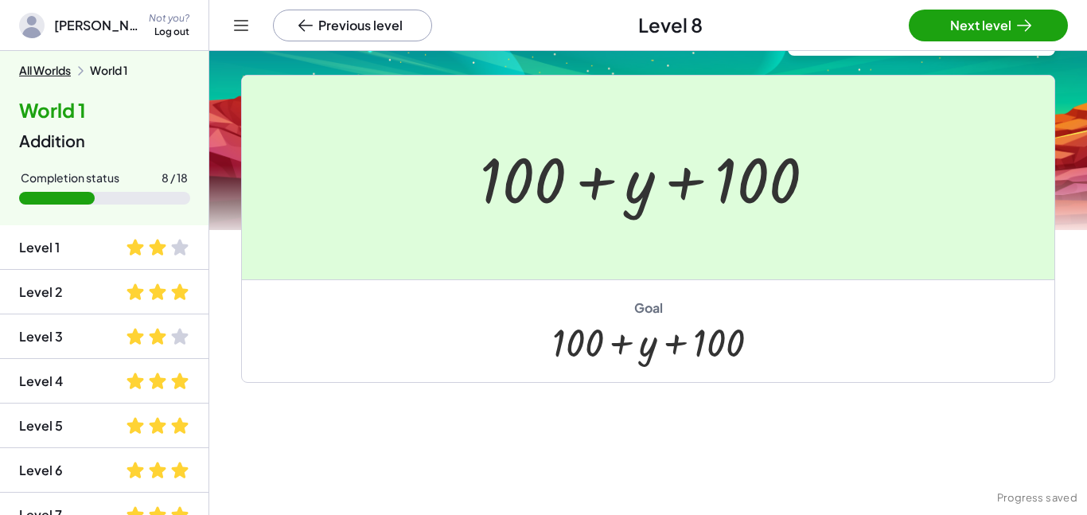
click at [1019, 21] on div at bounding box center [543, 257] width 1087 height 515
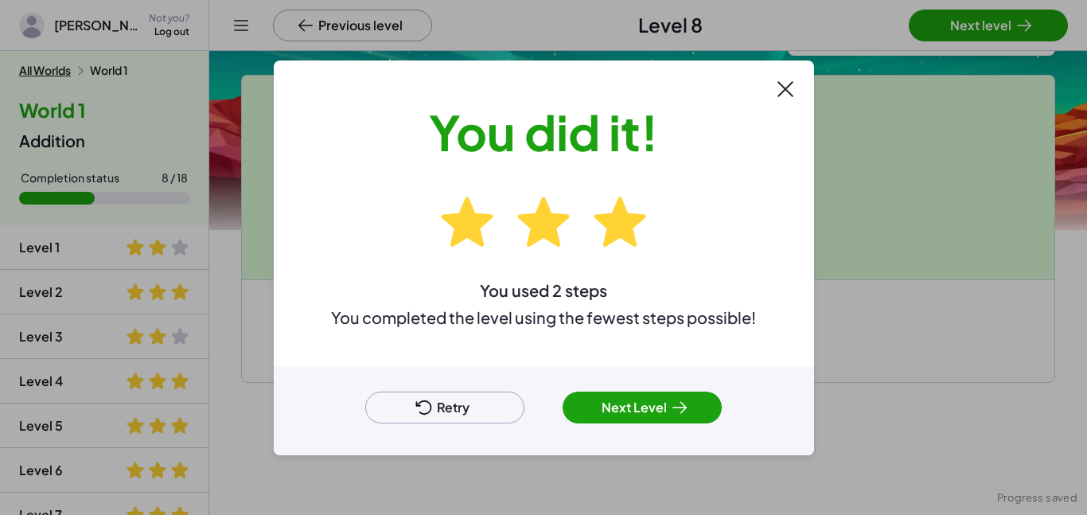
click at [1014, 27] on div at bounding box center [543, 257] width 1087 height 515
click at [630, 399] on button "Next Level" at bounding box center [641, 407] width 159 height 32
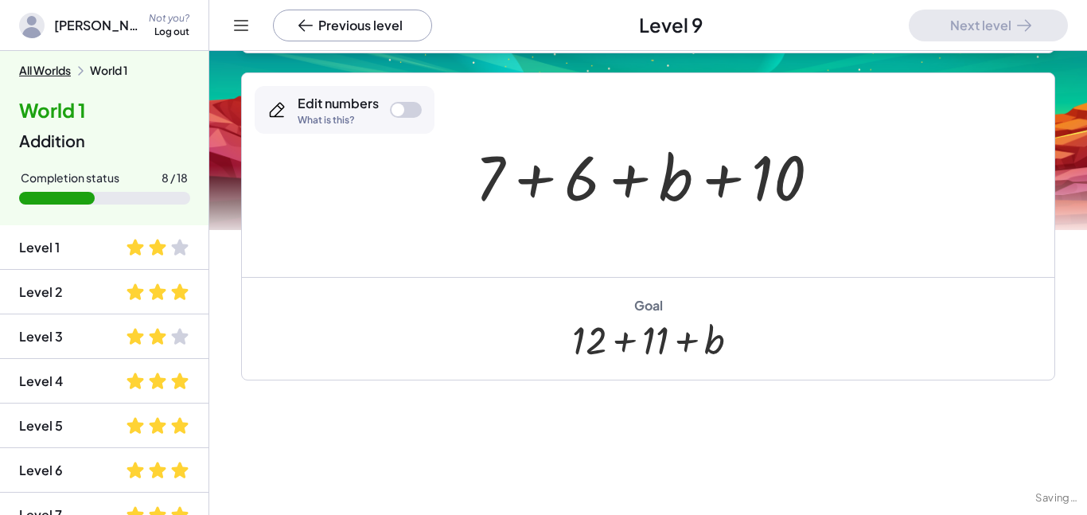
scroll to position [247, 0]
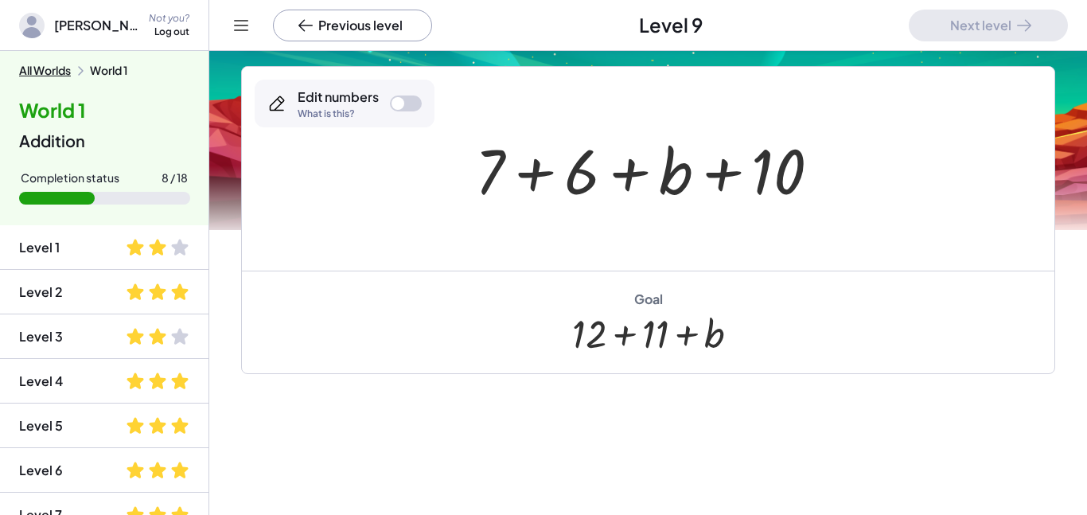
click at [485, 180] on div at bounding box center [654, 169] width 374 height 82
click at [489, 179] on div at bounding box center [654, 169] width 374 height 82
click at [417, 109] on div at bounding box center [406, 103] width 32 height 16
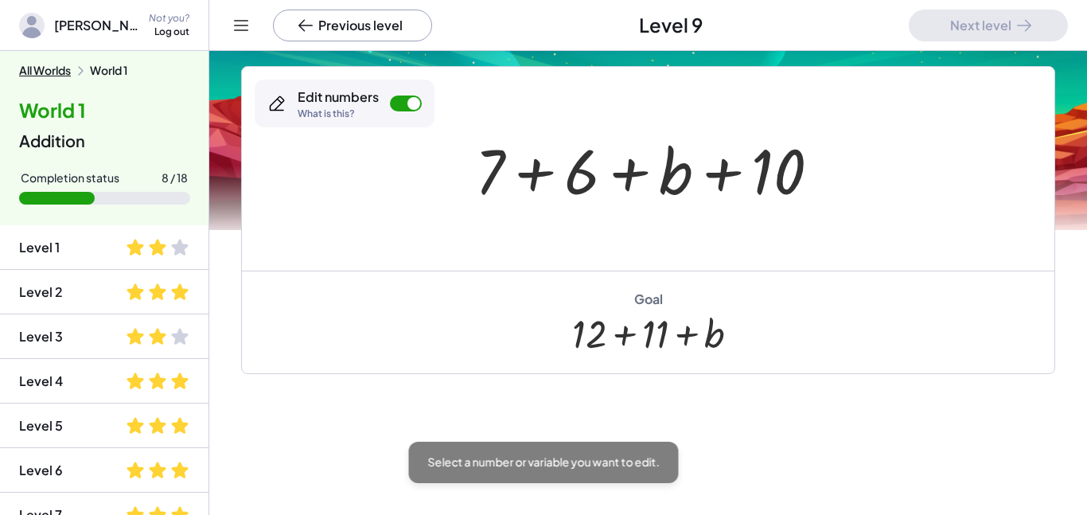
click at [473, 159] on div at bounding box center [654, 169] width 374 height 82
click at [483, 169] on div at bounding box center [489, 171] width 29 height 74
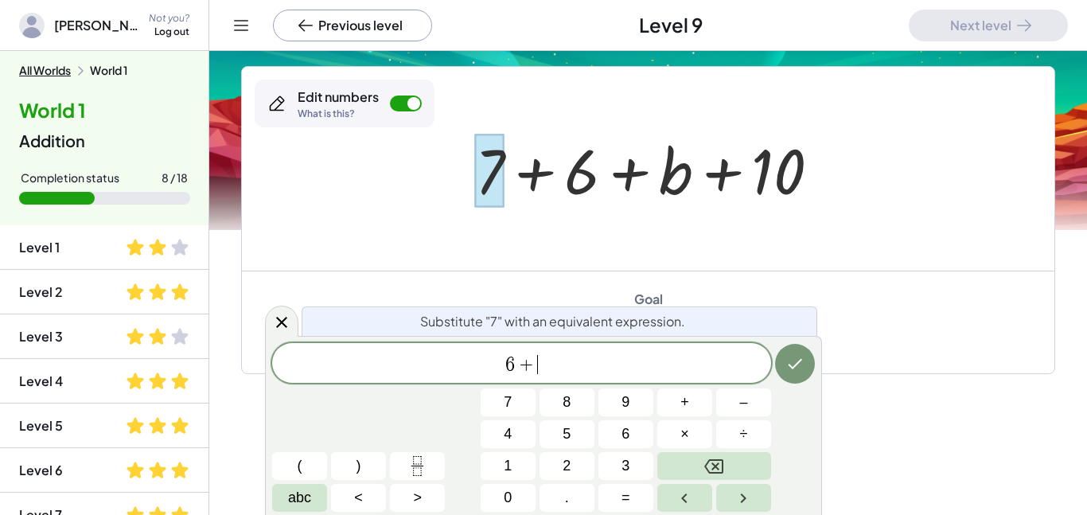
scroll to position [6, 0]
click at [784, 364] on button "Done" at bounding box center [795, 364] width 40 height 40
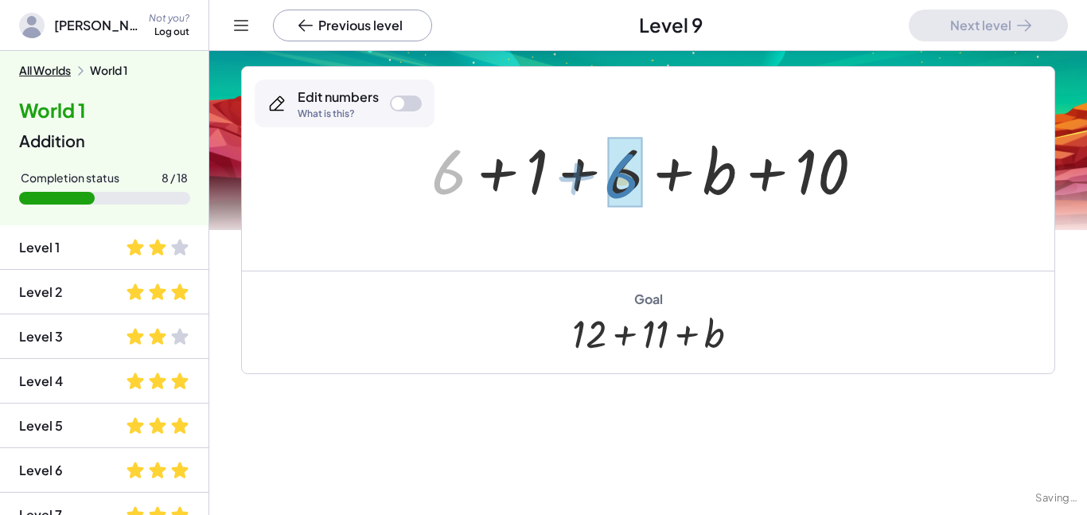
drag, startPoint x: 458, startPoint y: 178, endPoint x: 631, endPoint y: 181, distance: 172.7
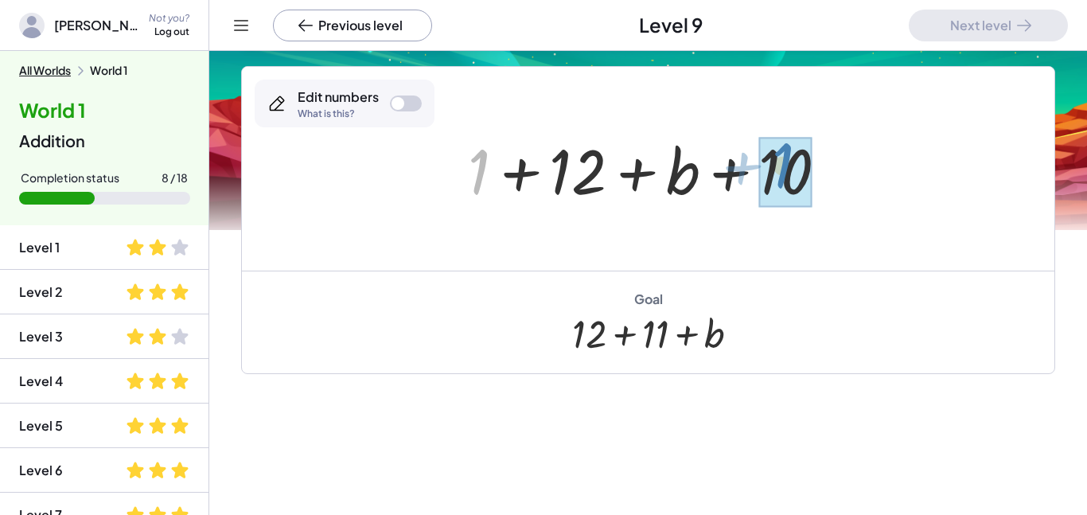
drag, startPoint x: 487, startPoint y: 162, endPoint x: 790, endPoint y: 154, distance: 303.2
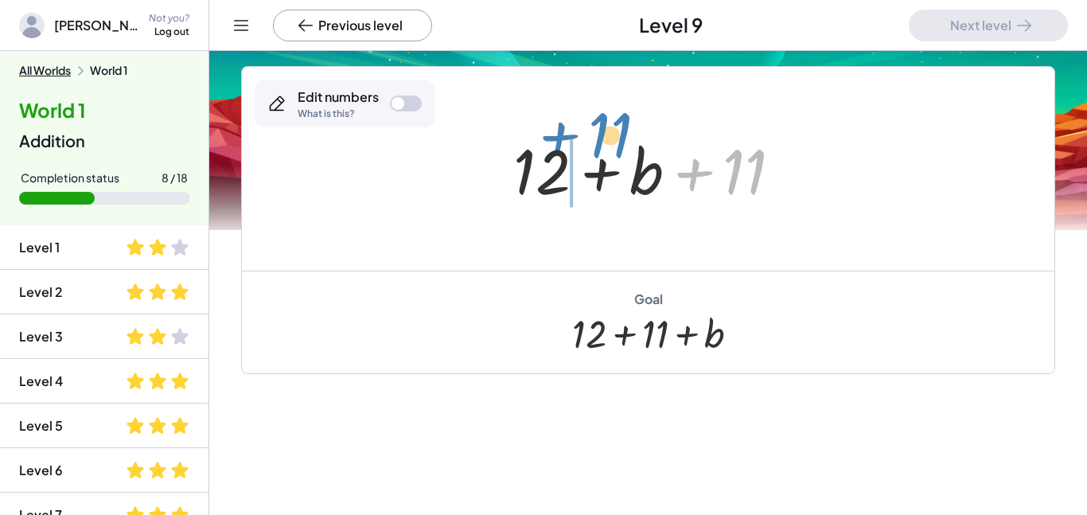
drag, startPoint x: 741, startPoint y: 169, endPoint x: 607, endPoint y: 133, distance: 138.4
click at [607, 133] on div at bounding box center [653, 169] width 297 height 82
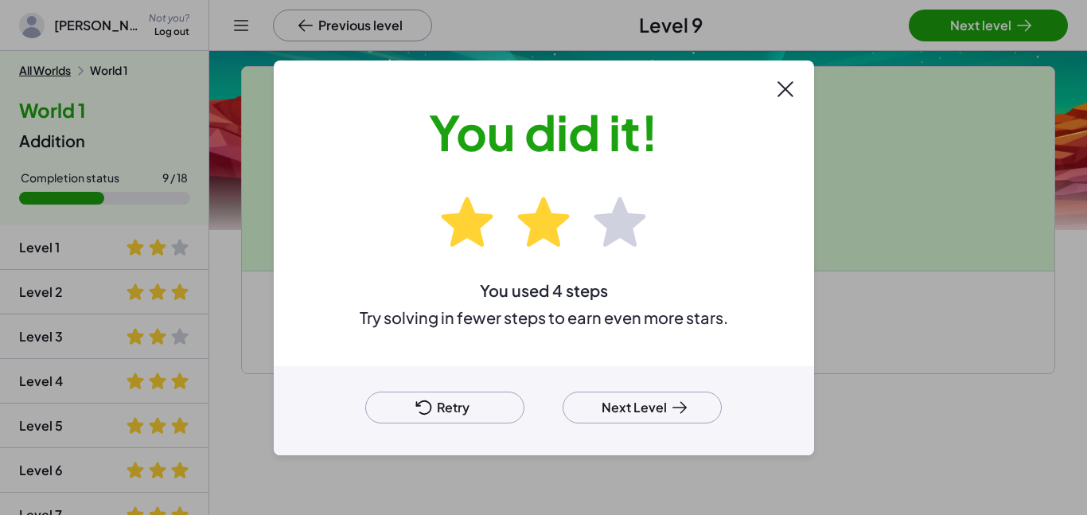
click at [653, 407] on button "Next Level" at bounding box center [641, 407] width 159 height 32
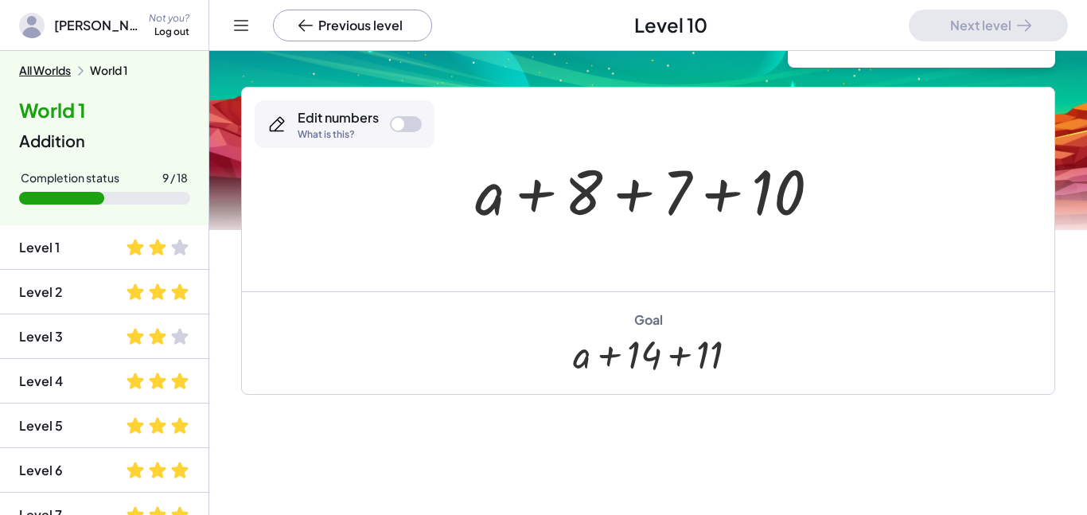
scroll to position [103, 0]
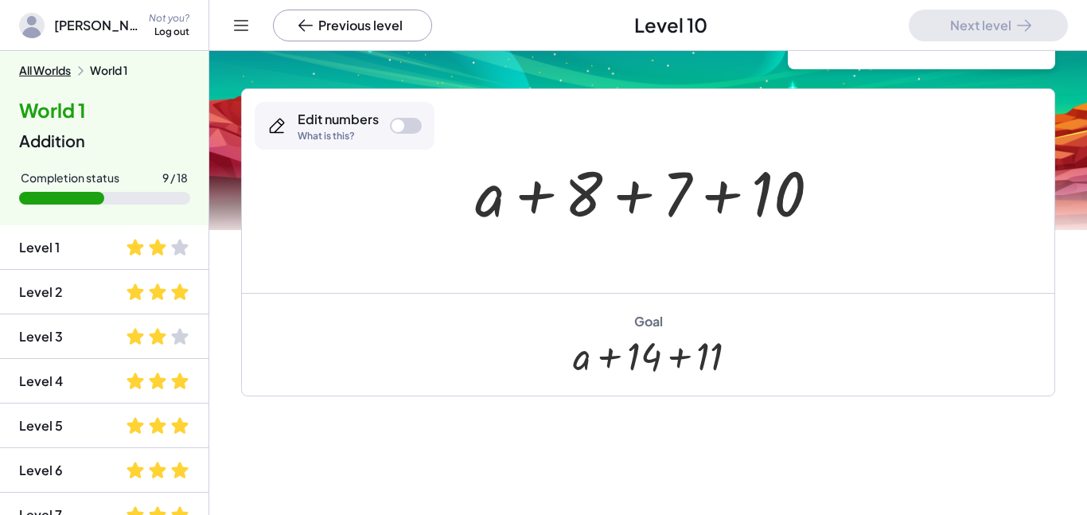
click at [601, 185] on div at bounding box center [653, 191] width 373 height 82
click at [416, 129] on div at bounding box center [406, 126] width 32 height 16
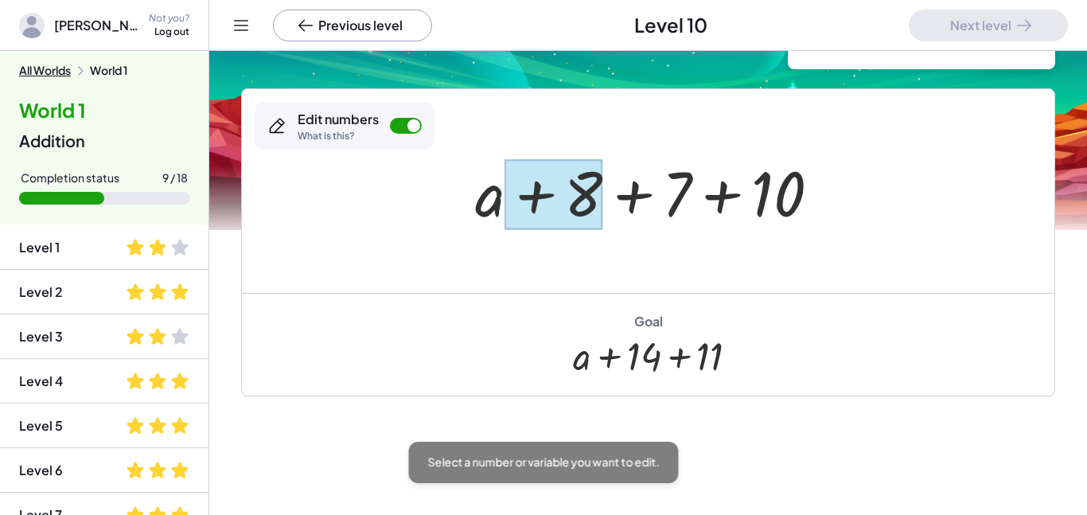
click at [593, 197] on div at bounding box center [554, 194] width 98 height 71
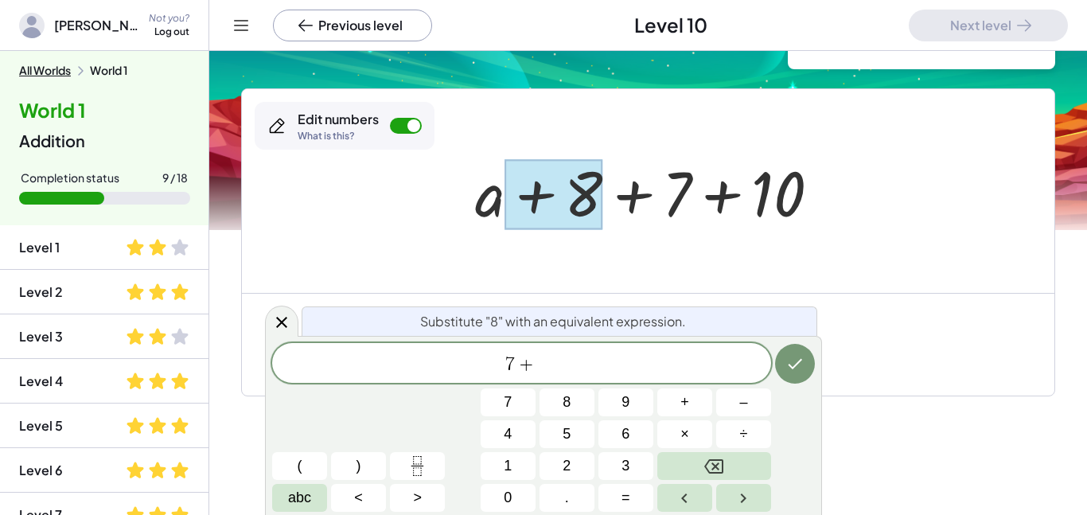
scroll to position [10, 0]
click at [809, 356] on button "Done" at bounding box center [795, 364] width 40 height 40
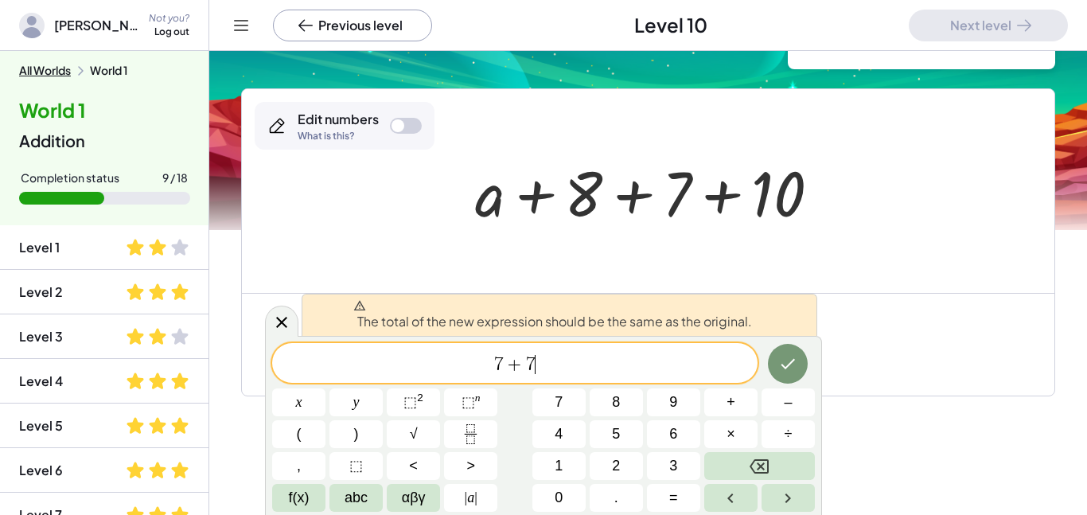
drag, startPoint x: 675, startPoint y: 348, endPoint x: 325, endPoint y: 335, distance: 351.1
click at [325, 336] on div "The total of the new expression should be the same as the original. *** 7 + 7 ​…" at bounding box center [543, 425] width 557 height 179
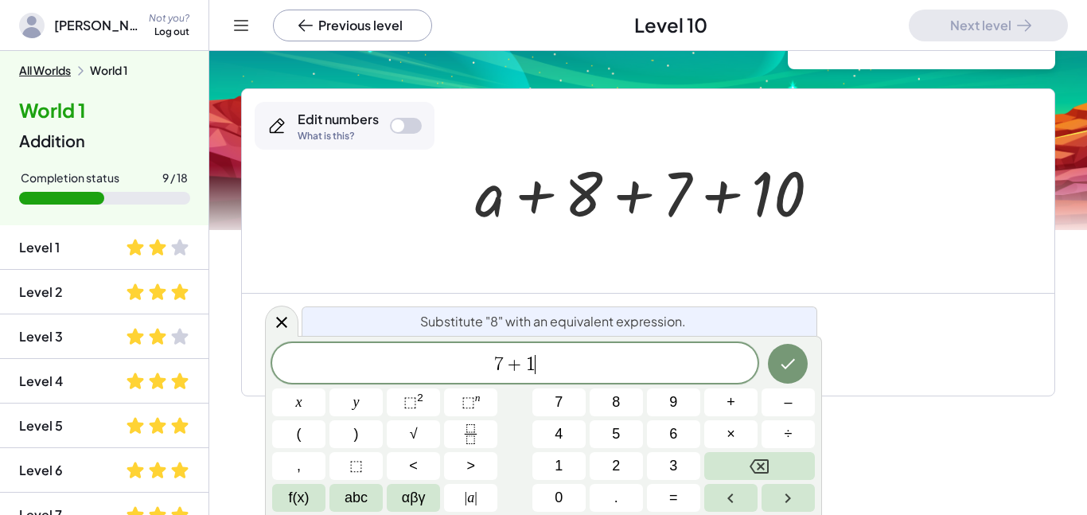
scroll to position [12, 0]
click at [784, 354] on icon "Done" at bounding box center [787, 363] width 19 height 19
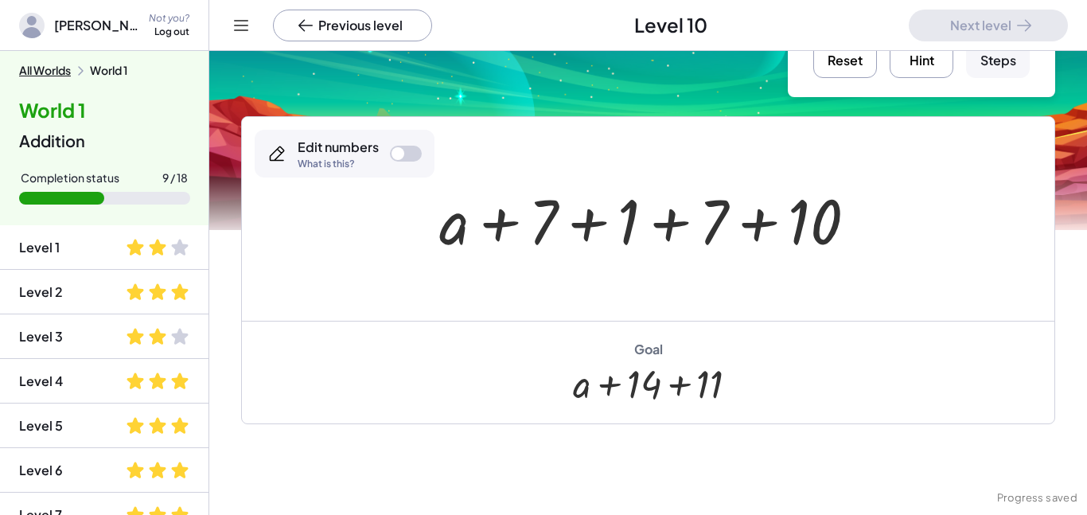
scroll to position [74, 0]
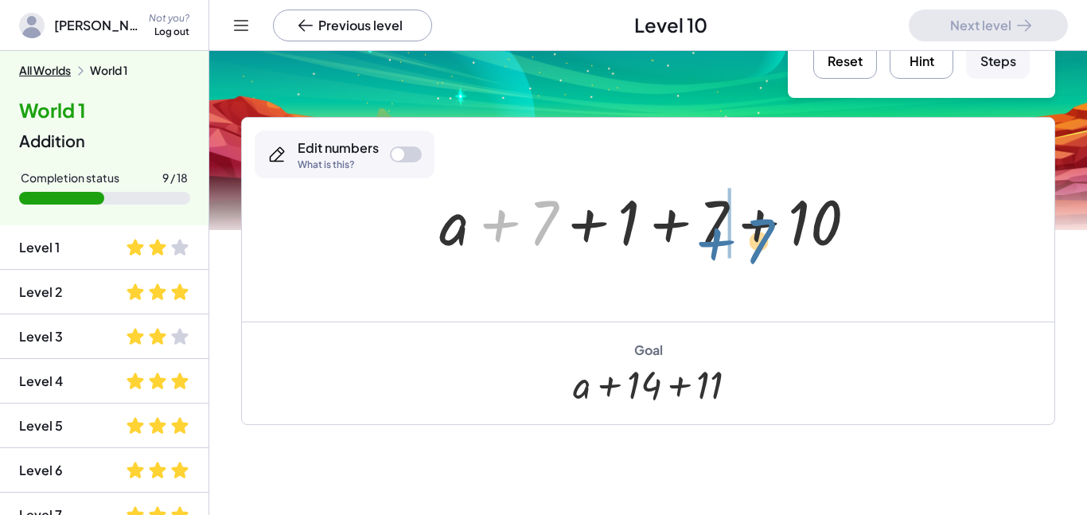
drag, startPoint x: 542, startPoint y: 221, endPoint x: 751, endPoint y: 238, distance: 209.9
click at [751, 238] on div at bounding box center [654, 220] width 446 height 82
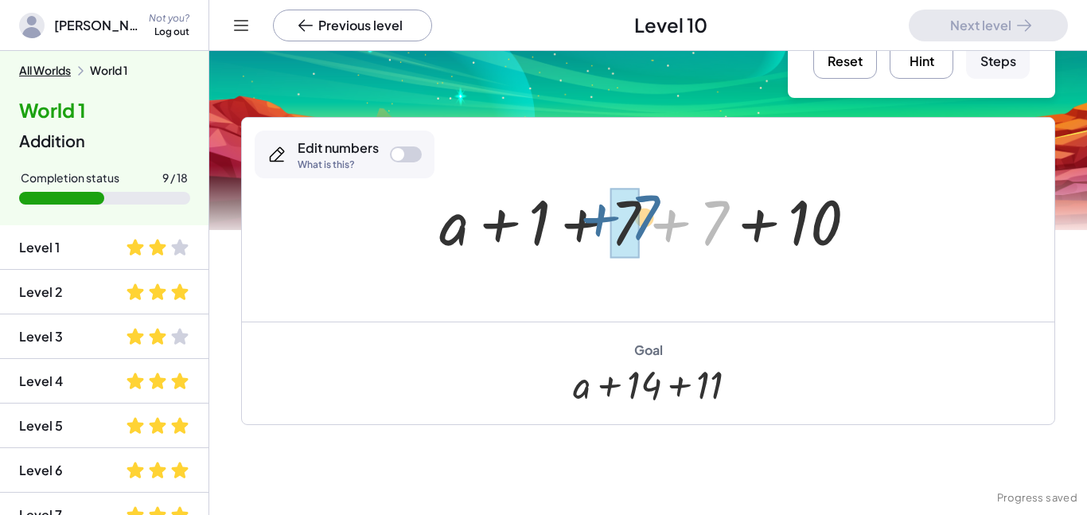
drag, startPoint x: 716, startPoint y: 225, endPoint x: 640, endPoint y: 224, distance: 75.6
click at [640, 224] on div at bounding box center [654, 220] width 446 height 82
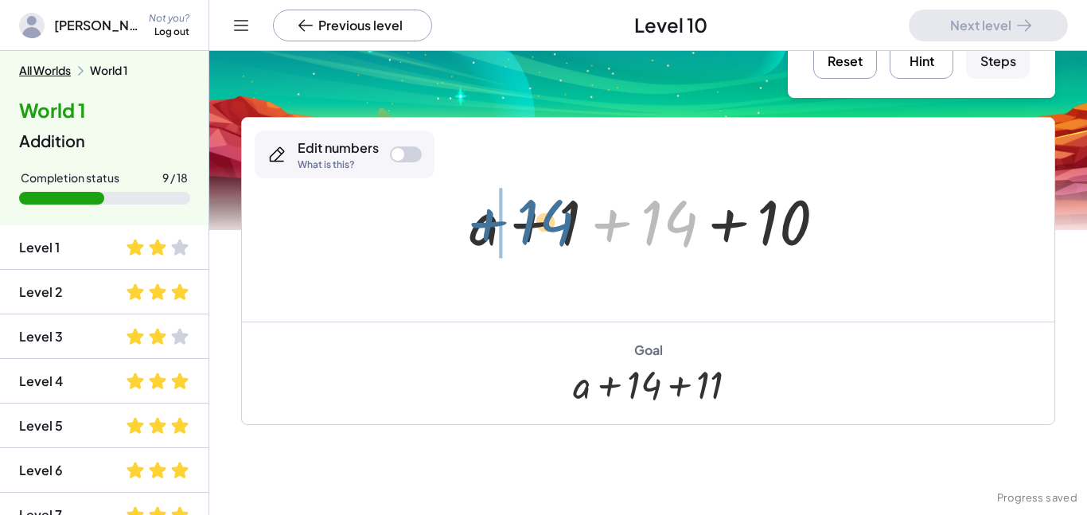
drag, startPoint x: 675, startPoint y: 233, endPoint x: 550, endPoint y: 232, distance: 124.9
click at [550, 232] on div at bounding box center [653, 220] width 385 height 82
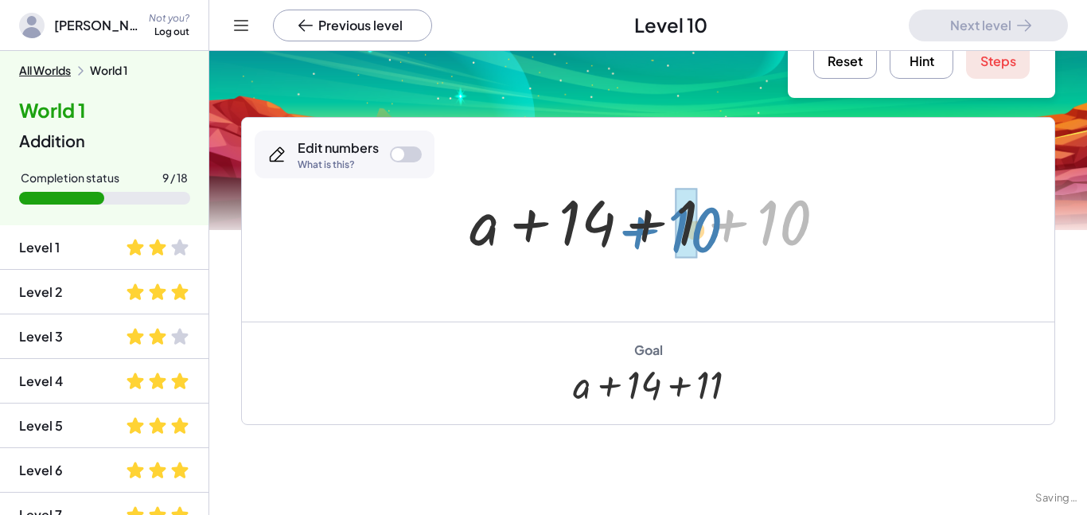
drag, startPoint x: 761, startPoint y: 227, endPoint x: 671, endPoint y: 232, distance: 90.0
click at [671, 232] on div at bounding box center [653, 220] width 385 height 82
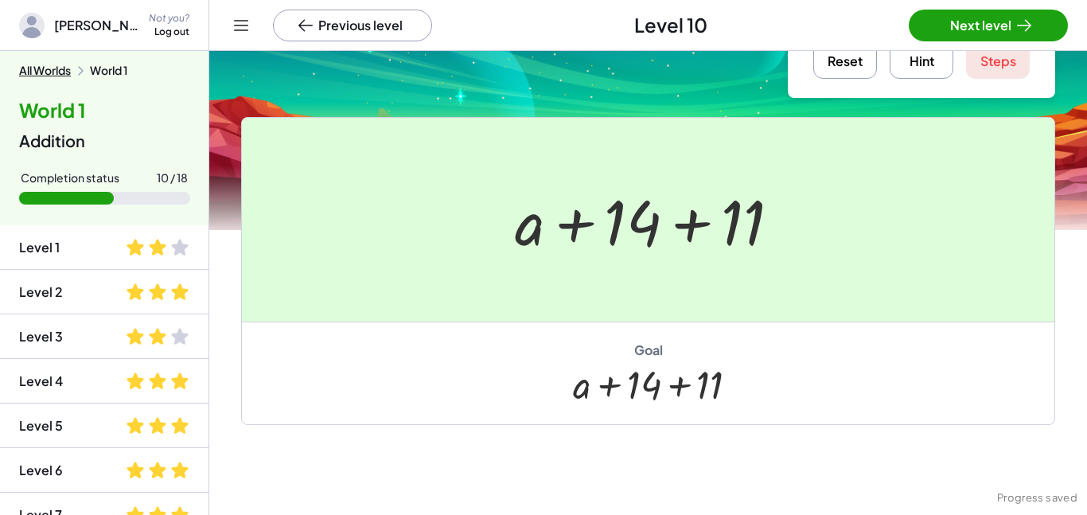
click at [960, 28] on div at bounding box center [543, 257] width 1087 height 515
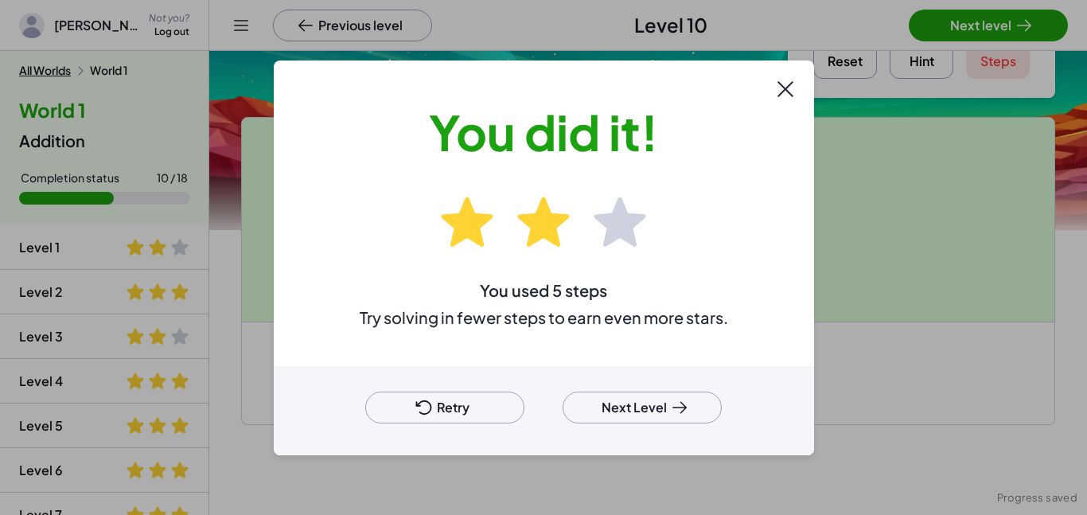
click at [605, 402] on button "Next Level" at bounding box center [641, 407] width 159 height 32
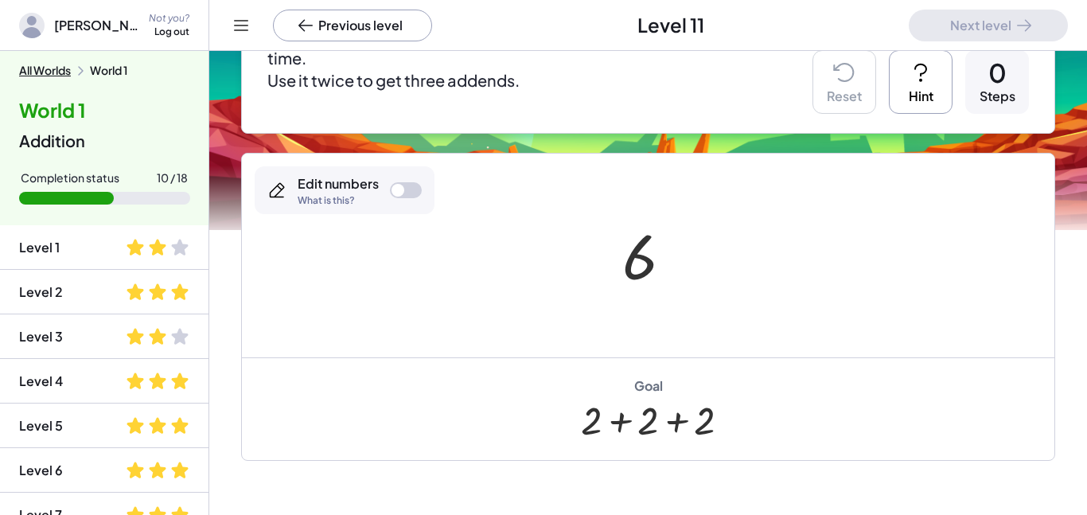
scroll to position [185, 0]
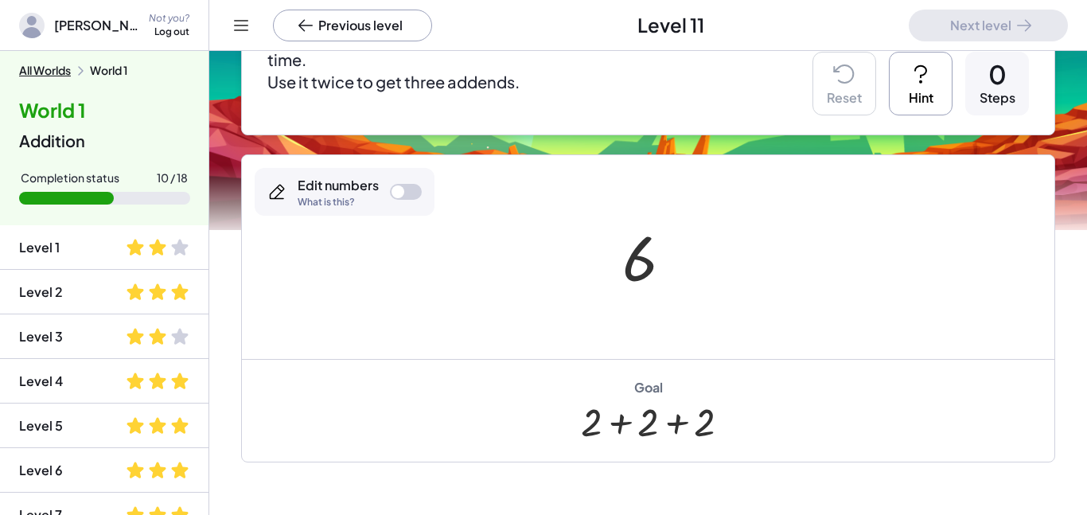
click at [407, 192] on div at bounding box center [406, 192] width 32 height 16
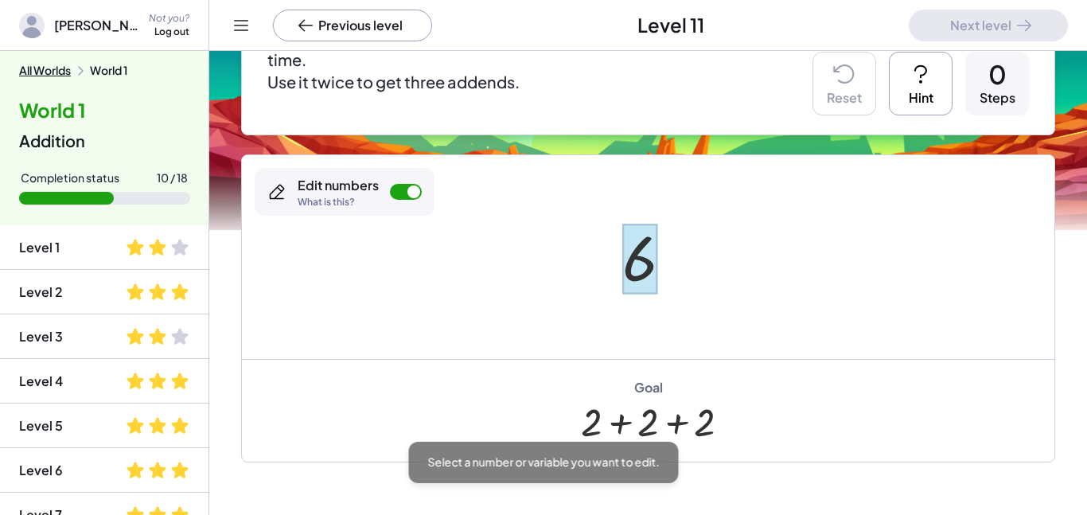
click at [638, 263] on div at bounding box center [639, 259] width 35 height 71
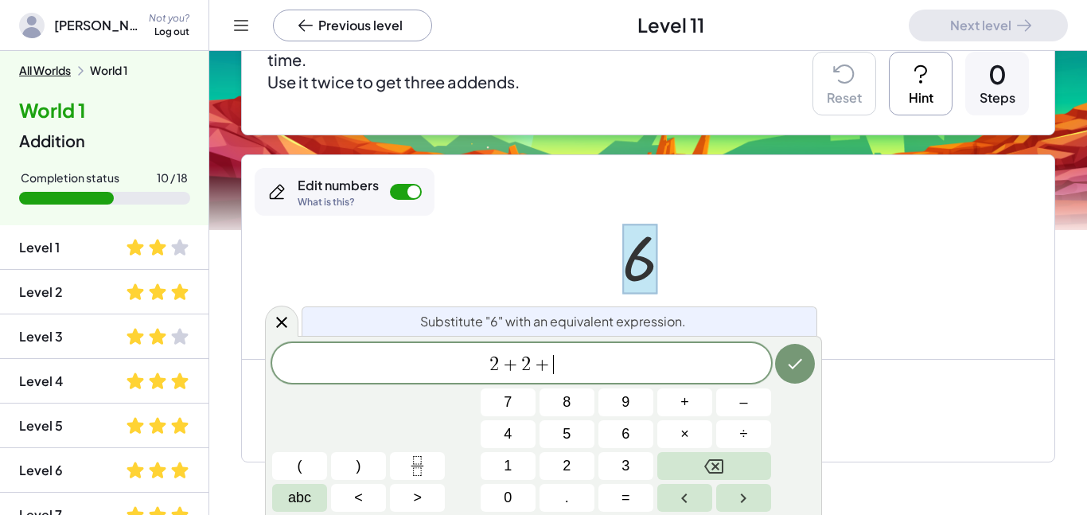
scroll to position [17, 0]
click at [788, 367] on icon "Done" at bounding box center [794, 363] width 19 height 19
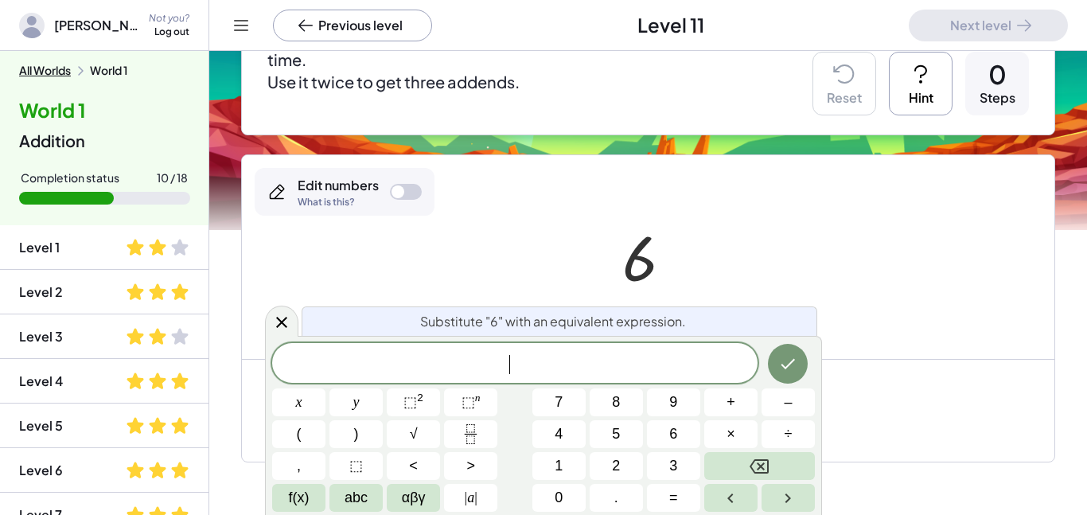
click at [993, 279] on div at bounding box center [648, 257] width 812 height 204
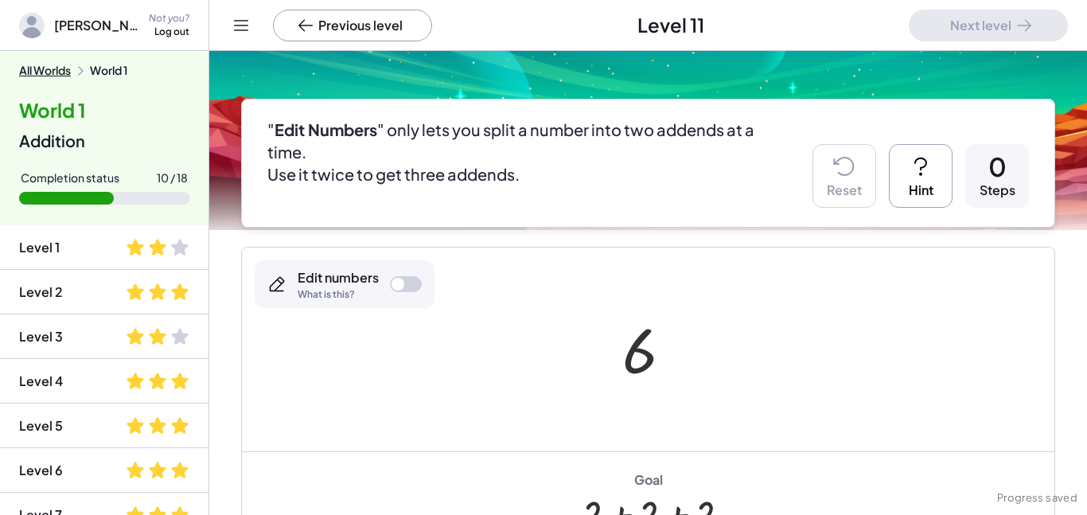
scroll to position [98, 0]
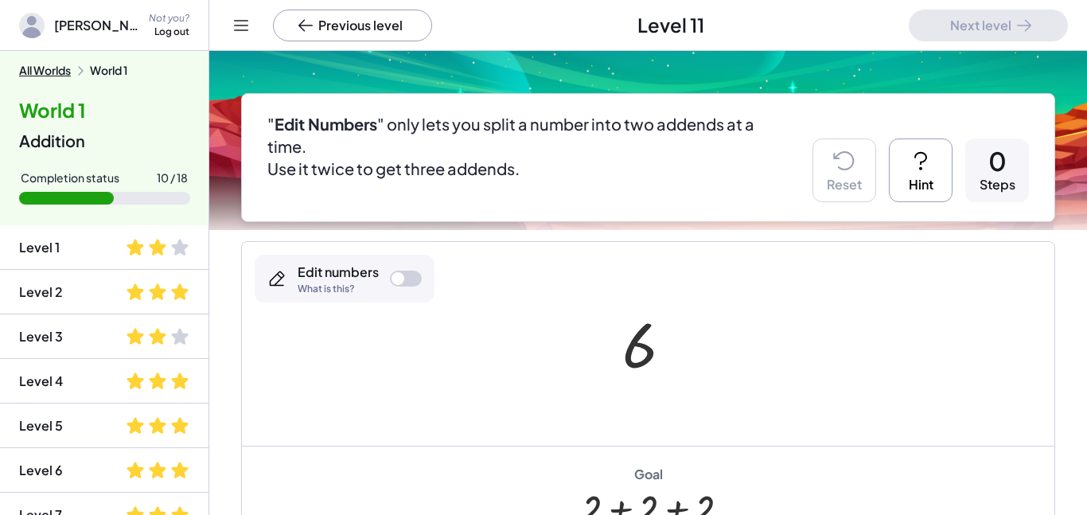
click at [412, 278] on div at bounding box center [406, 279] width 32 height 16
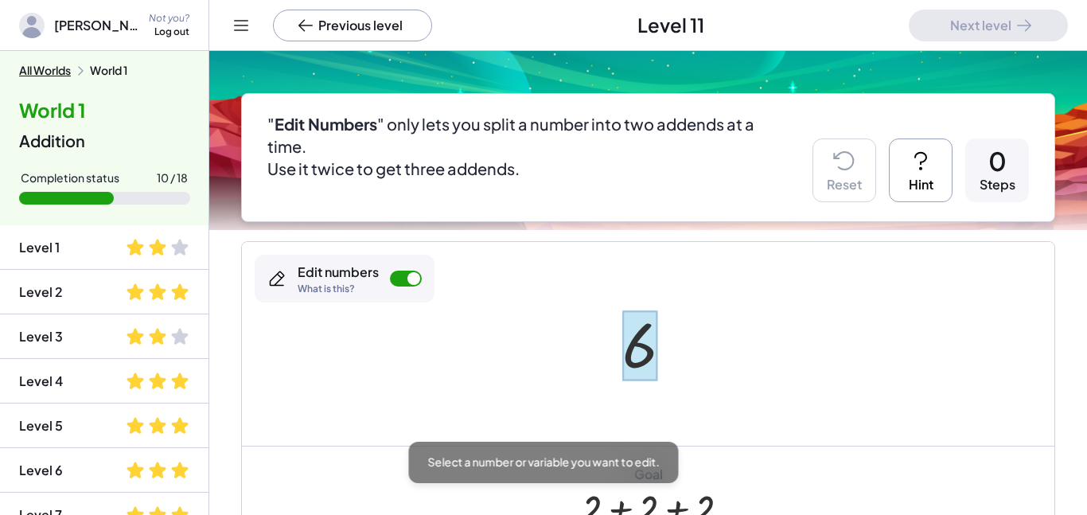
click at [626, 348] on div at bounding box center [639, 345] width 35 height 71
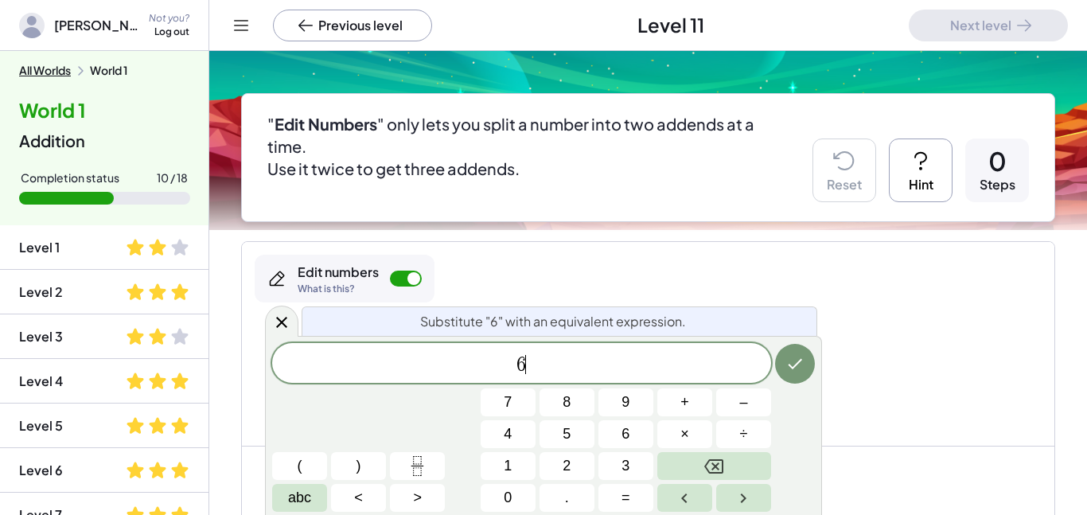
click at [623, 352] on div "6 ​" at bounding box center [521, 363] width 499 height 40
click at [784, 370] on button "Done" at bounding box center [795, 364] width 40 height 40
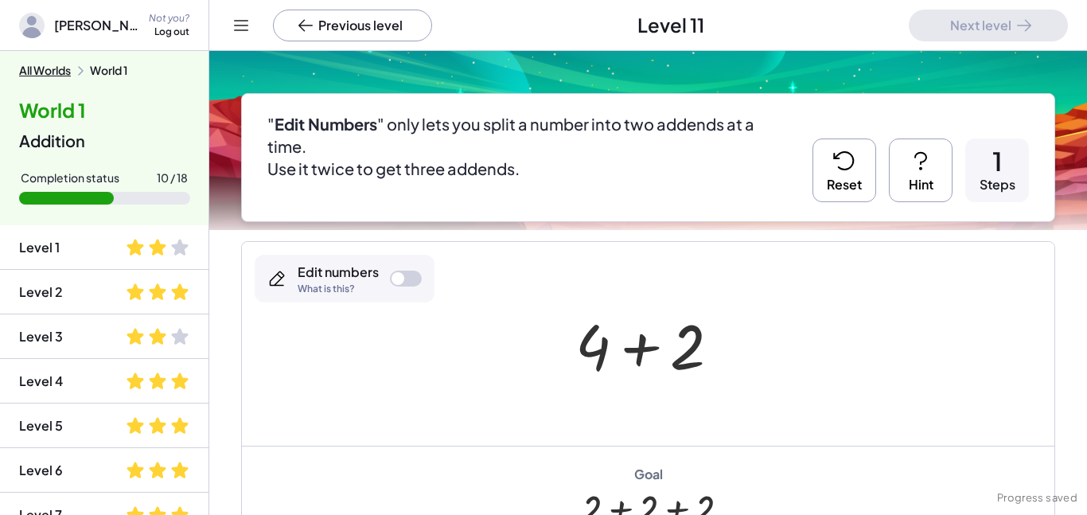
click at [612, 334] on div at bounding box center [653, 344] width 173 height 82
click at [604, 345] on div "6 + 4 + 2 6 + 4 + 2" at bounding box center [647, 344] width 99 height 87
click at [849, 182] on button "Reset" at bounding box center [844, 170] width 64 height 64
click at [397, 276] on div at bounding box center [397, 278] width 13 height 13
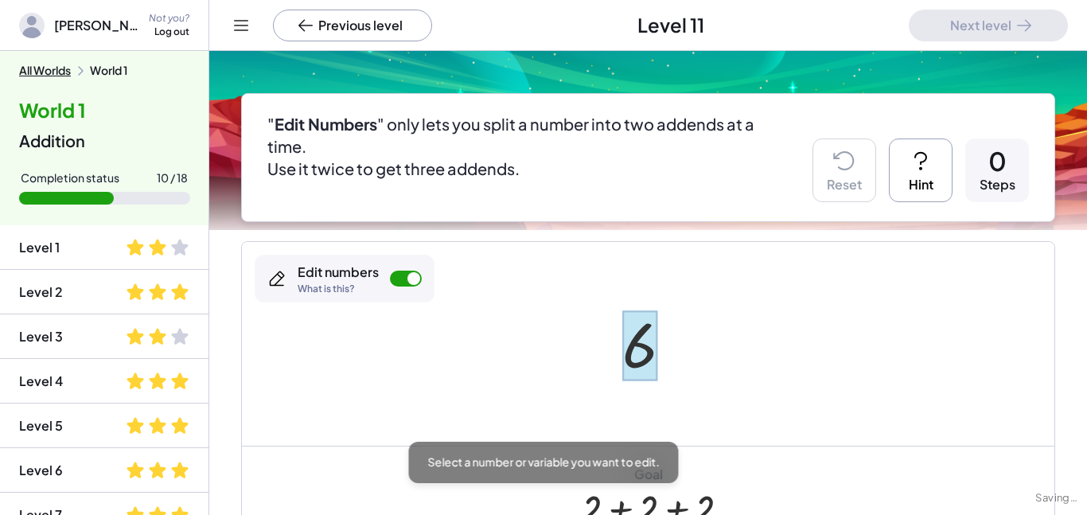
click at [648, 356] on div at bounding box center [639, 345] width 35 height 71
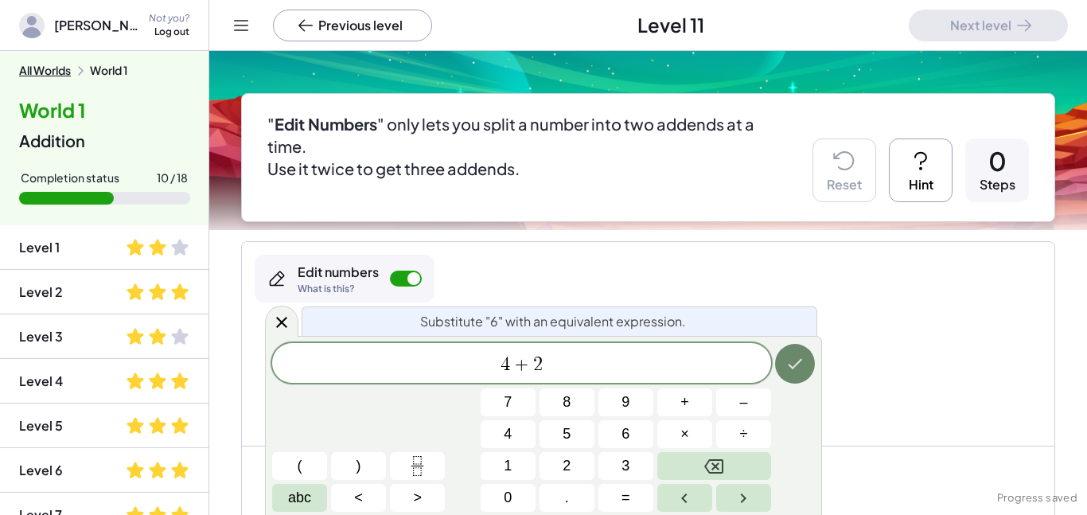
click at [785, 364] on icon "Done" at bounding box center [794, 363] width 19 height 19
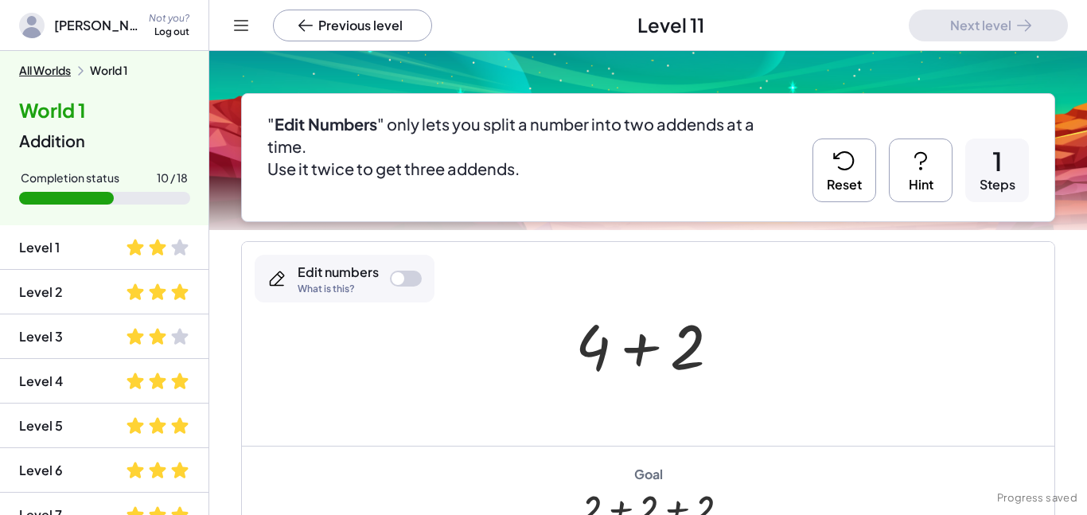
click at [595, 345] on div at bounding box center [653, 344] width 173 height 82
click at [398, 278] on div at bounding box center [397, 278] width 13 height 13
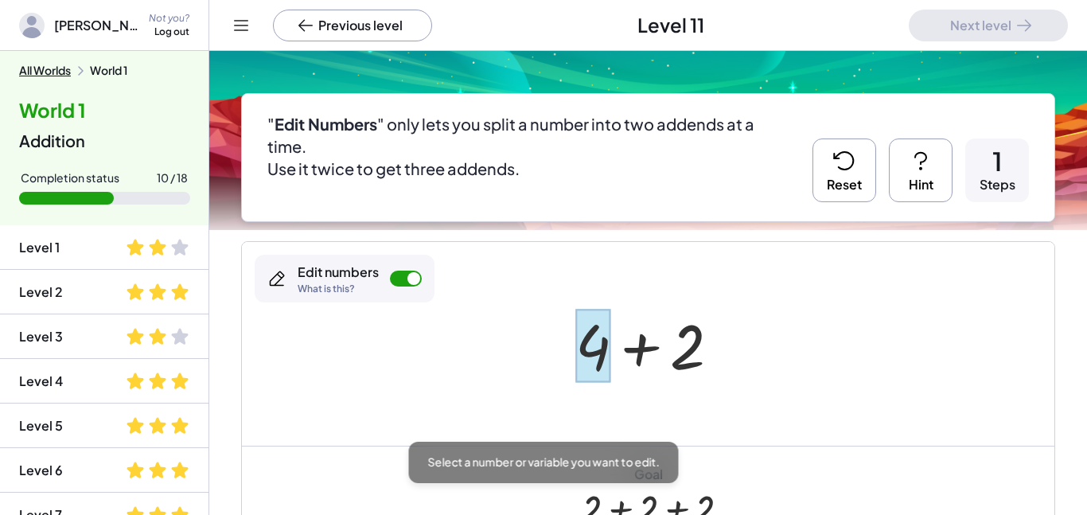
click at [588, 344] on div at bounding box center [592, 346] width 35 height 74
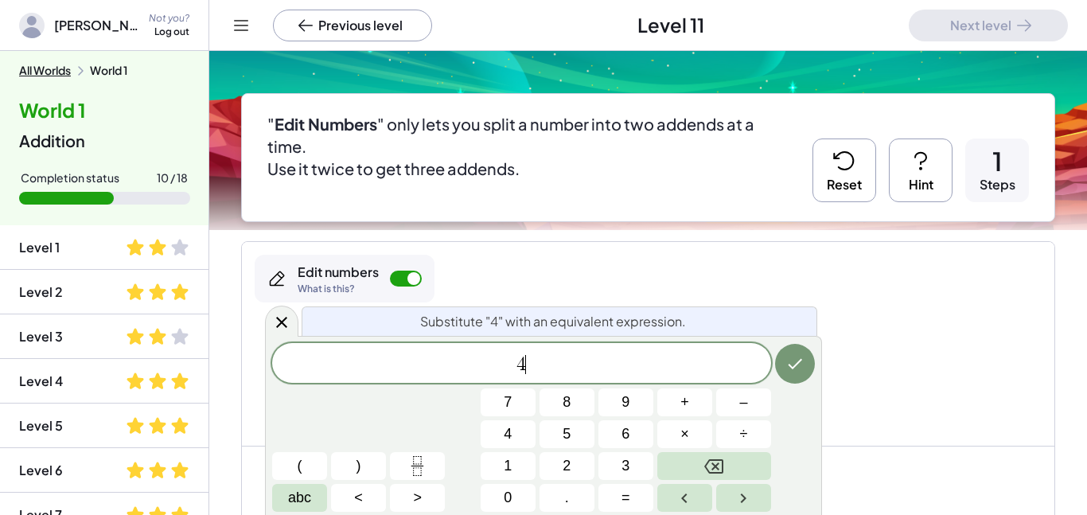
click at [588, 344] on div "4 ​" at bounding box center [521, 363] width 499 height 40
click at [791, 352] on button "Done" at bounding box center [795, 364] width 40 height 40
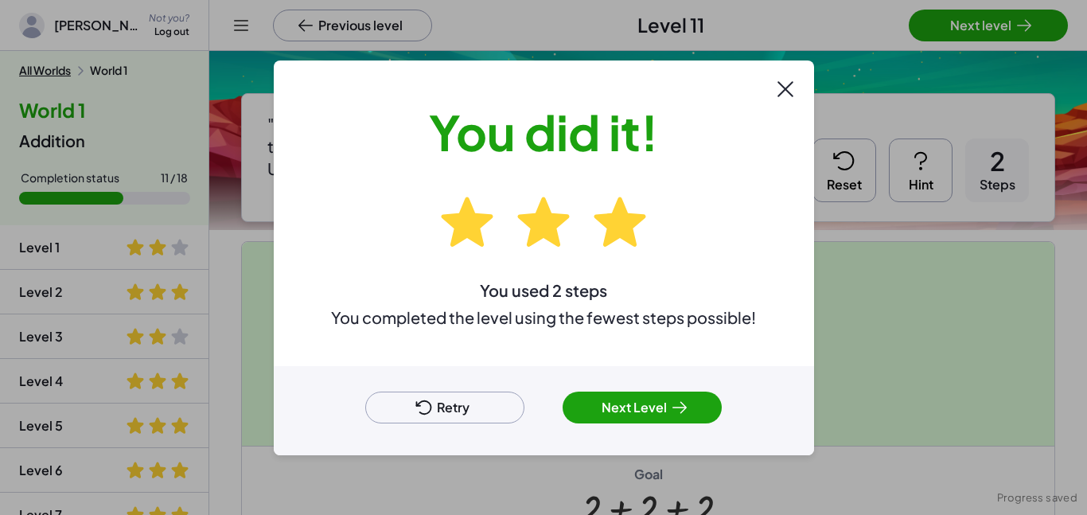
click at [643, 394] on button "Next Level" at bounding box center [641, 407] width 159 height 32
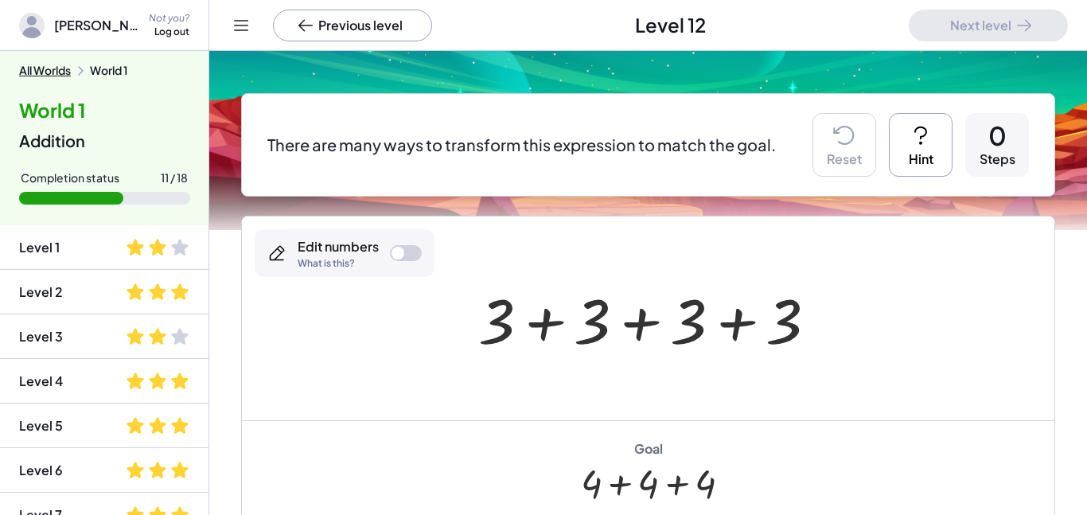
click at [500, 321] on div at bounding box center [654, 319] width 368 height 82
drag, startPoint x: 502, startPoint y: 321, endPoint x: 608, endPoint y: 321, distance: 105.8
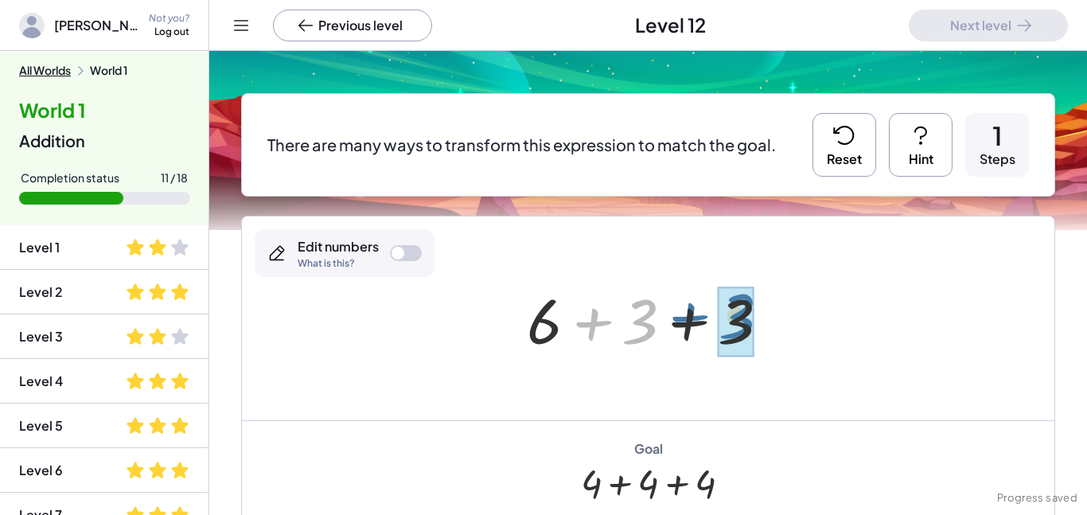
drag, startPoint x: 647, startPoint y: 326, endPoint x: 743, endPoint y: 322, distance: 96.4
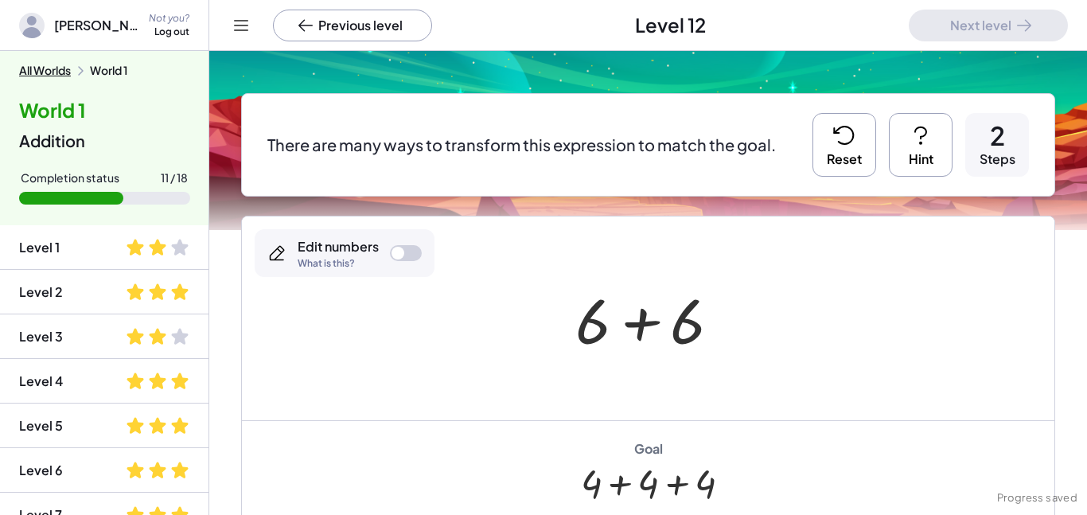
click at [397, 254] on div at bounding box center [397, 253] width 13 height 13
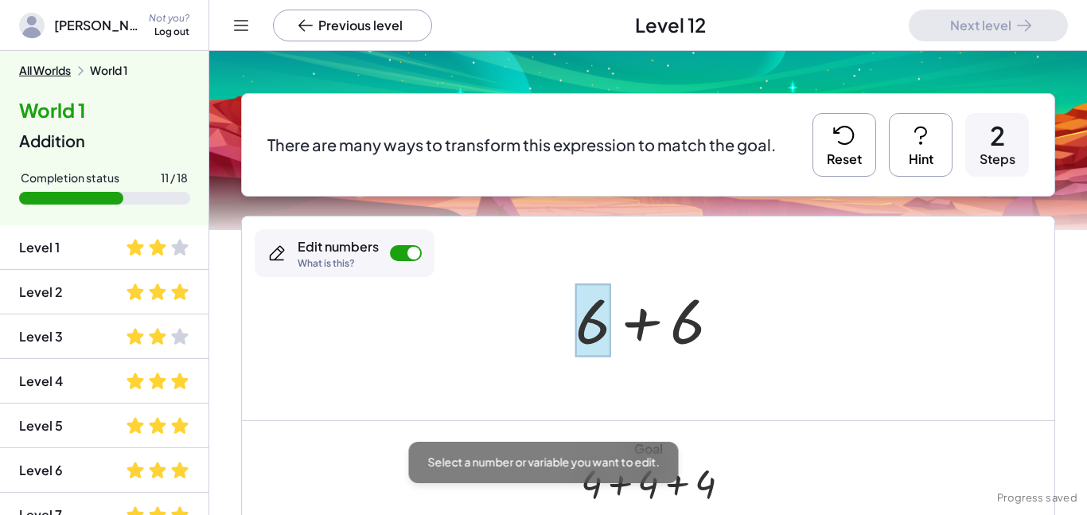
click at [598, 325] on div at bounding box center [592, 320] width 35 height 74
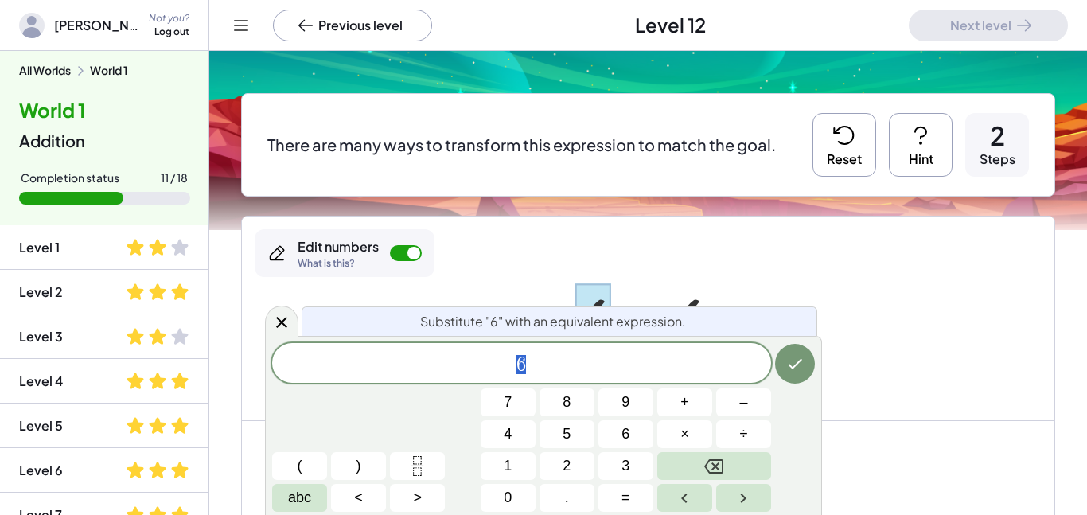
click at [600, 361] on span "6" at bounding box center [521, 364] width 499 height 22
click at [796, 370] on icon "Done" at bounding box center [794, 363] width 19 height 19
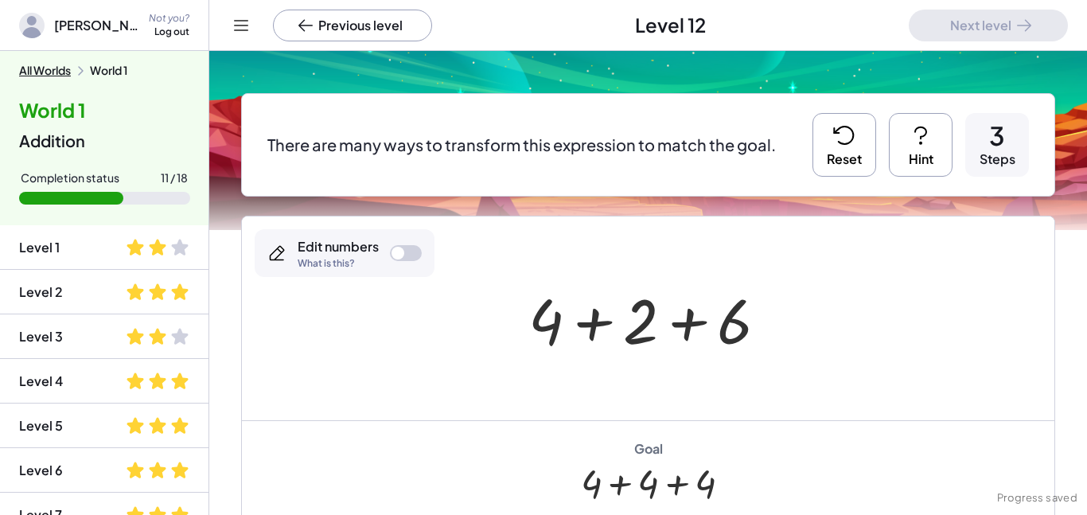
click at [739, 333] on div at bounding box center [654, 319] width 268 height 82
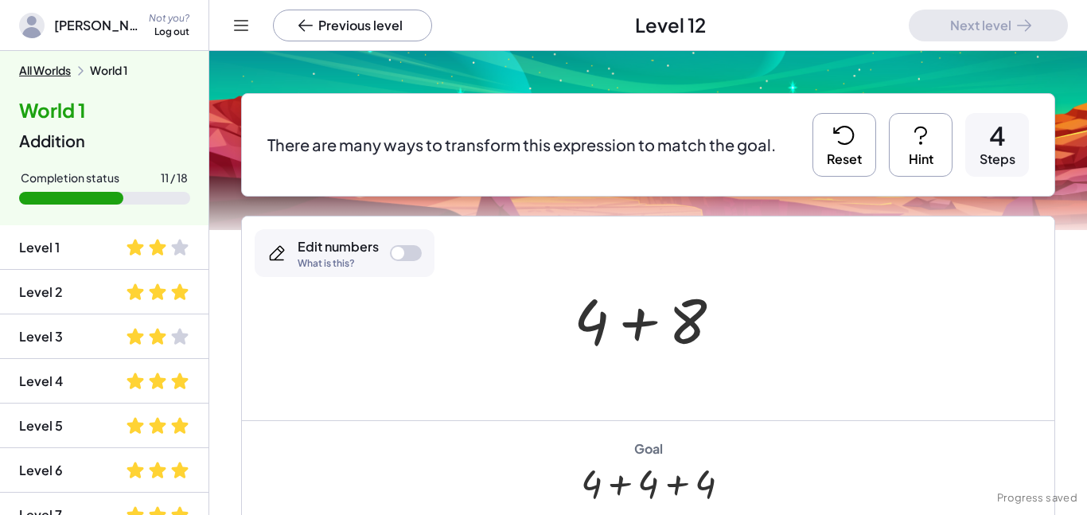
click at [395, 253] on div at bounding box center [397, 253] width 13 height 13
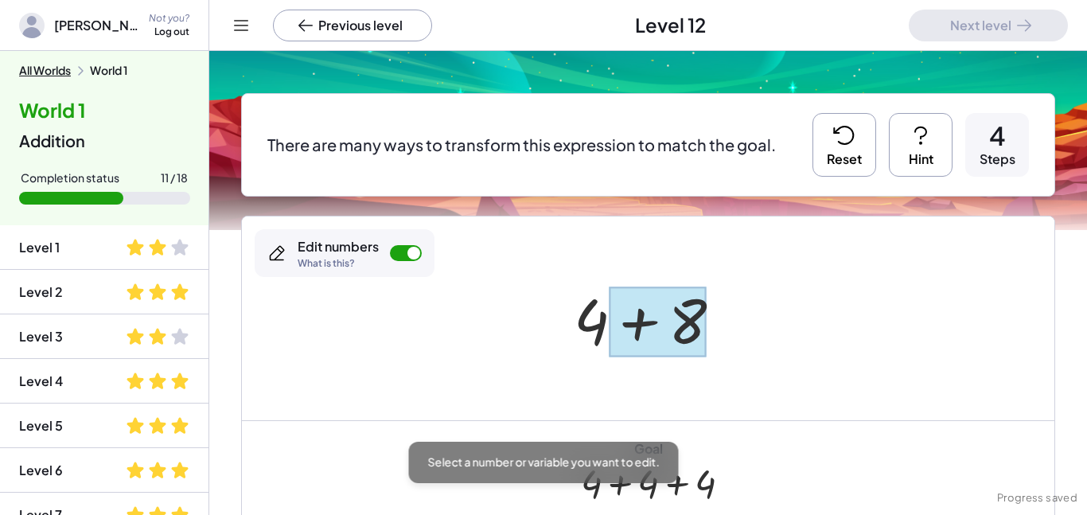
click at [701, 335] on div at bounding box center [658, 321] width 98 height 71
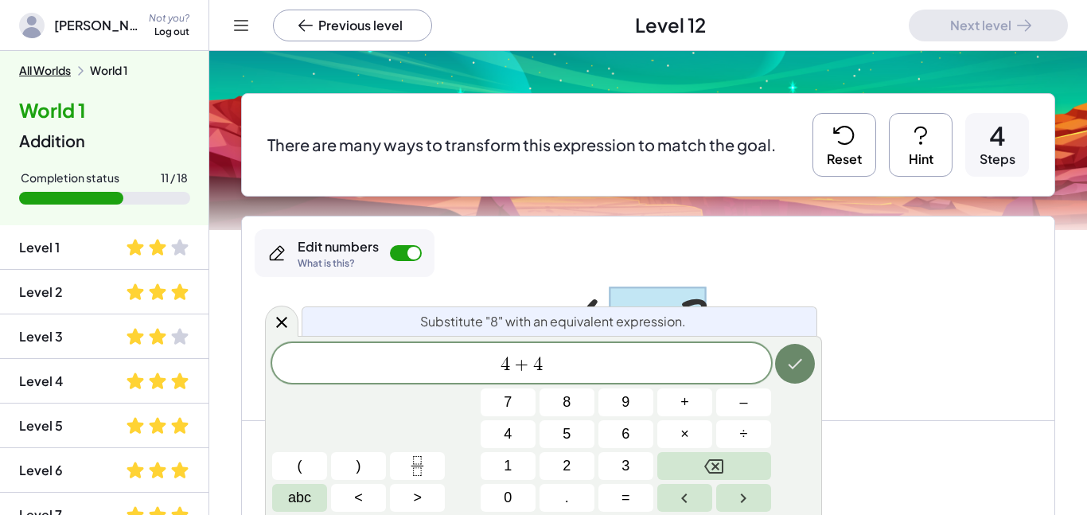
click at [806, 356] on button "Done" at bounding box center [795, 364] width 40 height 40
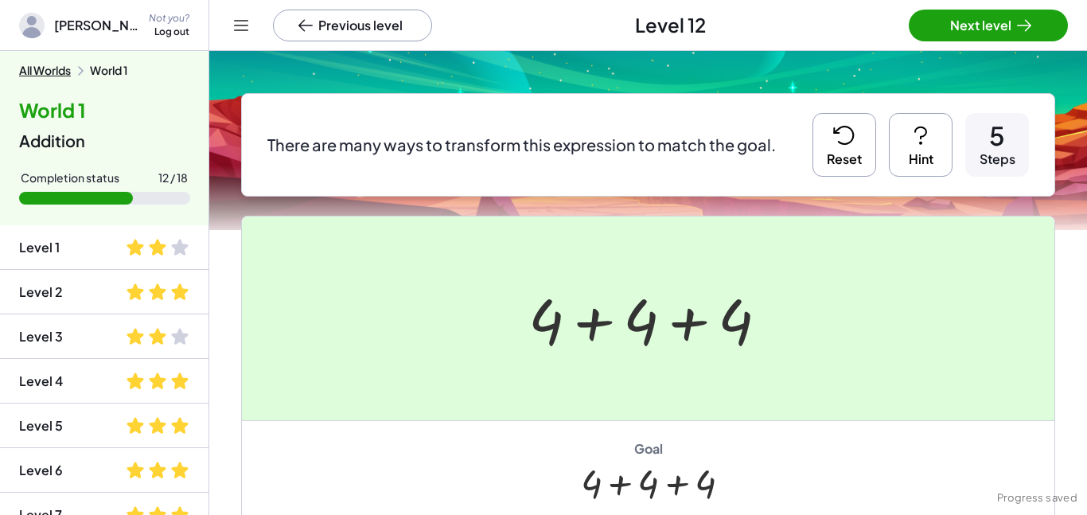
click at [994, 32] on div at bounding box center [543, 257] width 1087 height 515
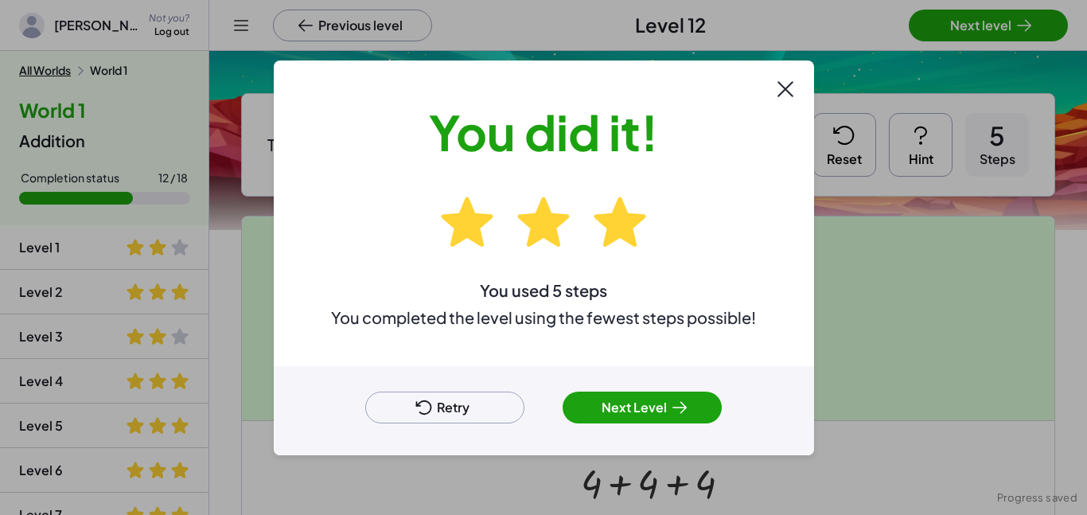
click at [654, 398] on button "Next Level" at bounding box center [641, 407] width 159 height 32
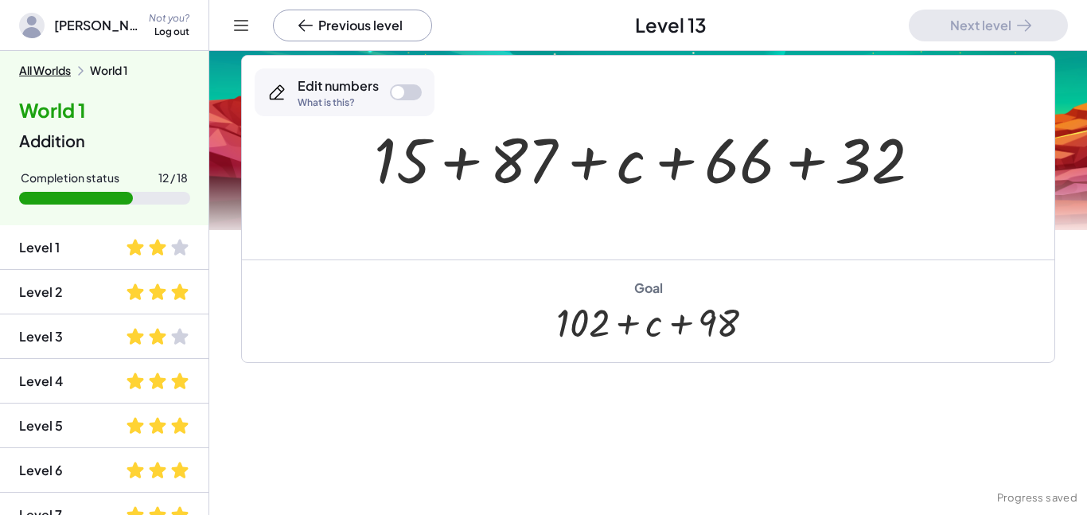
scroll to position [263, 0]
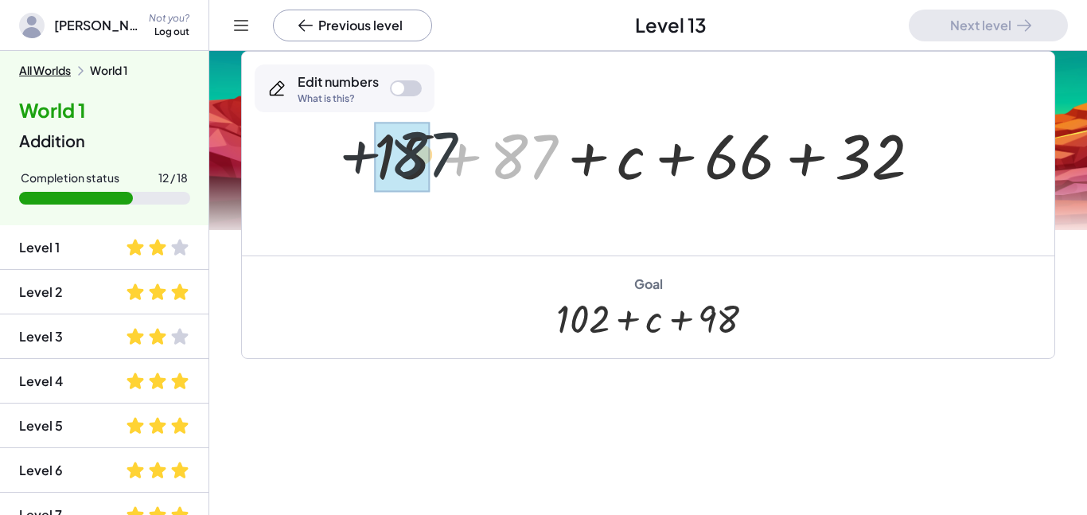
drag, startPoint x: 542, startPoint y: 167, endPoint x: 434, endPoint y: 165, distance: 108.2
click at [434, 165] on div at bounding box center [654, 154] width 576 height 82
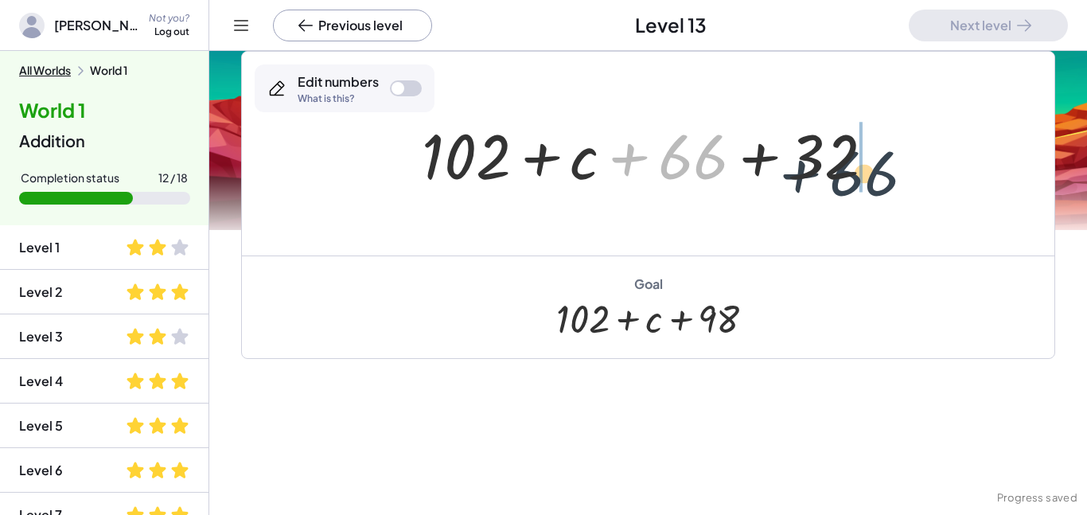
drag, startPoint x: 705, startPoint y: 158, endPoint x: 878, endPoint y: 173, distance: 174.2
click at [878, 173] on div at bounding box center [654, 154] width 481 height 82
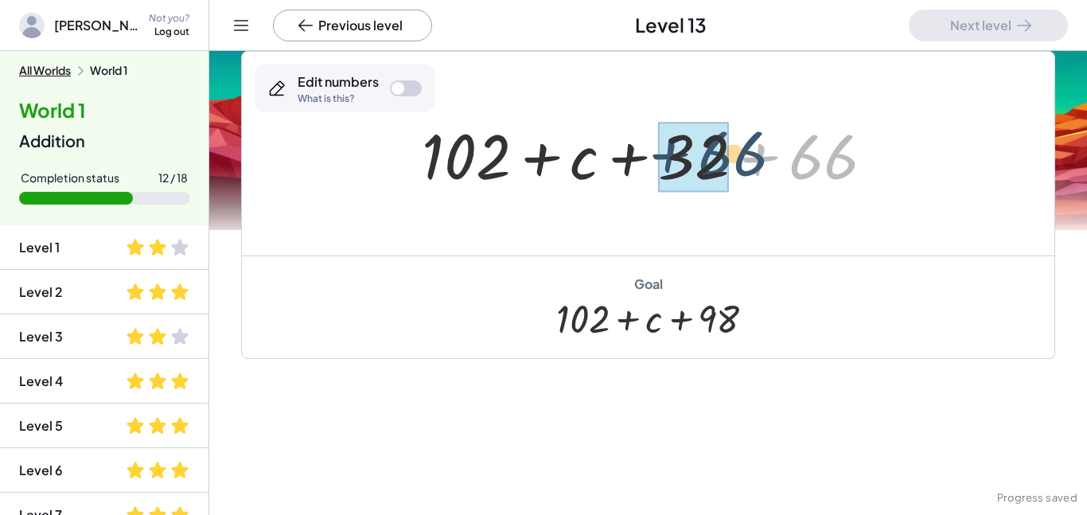
drag, startPoint x: 831, startPoint y: 156, endPoint x: 712, endPoint y: 152, distance: 118.6
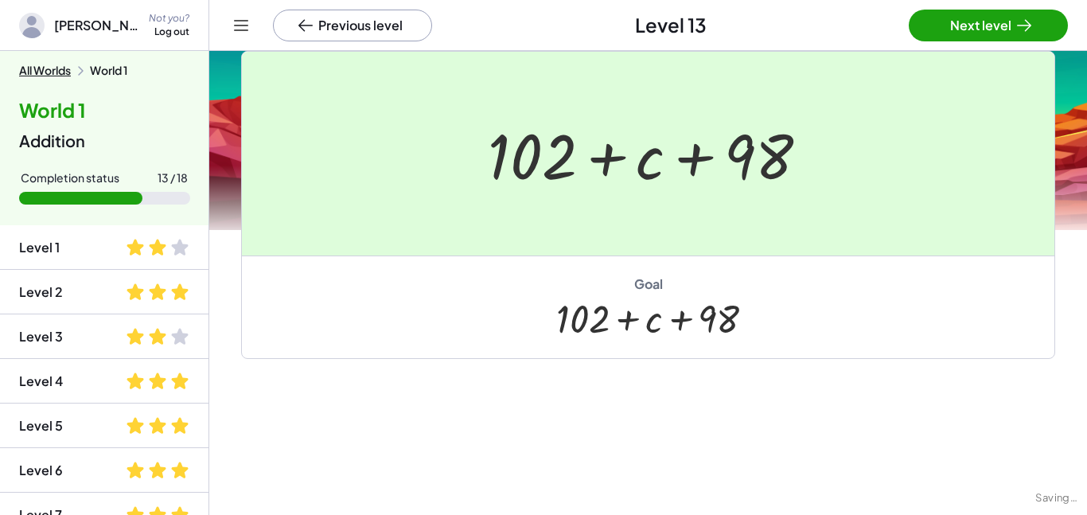
click at [976, 23] on div at bounding box center [543, 257] width 1087 height 515
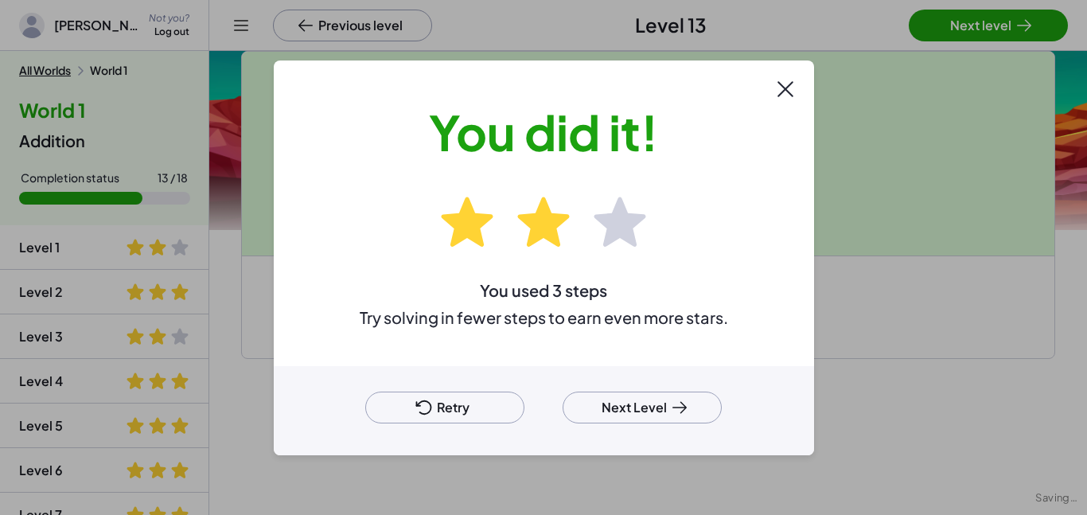
click at [975, 24] on div at bounding box center [543, 257] width 1087 height 515
click at [657, 414] on button "Next Level" at bounding box center [641, 407] width 159 height 32
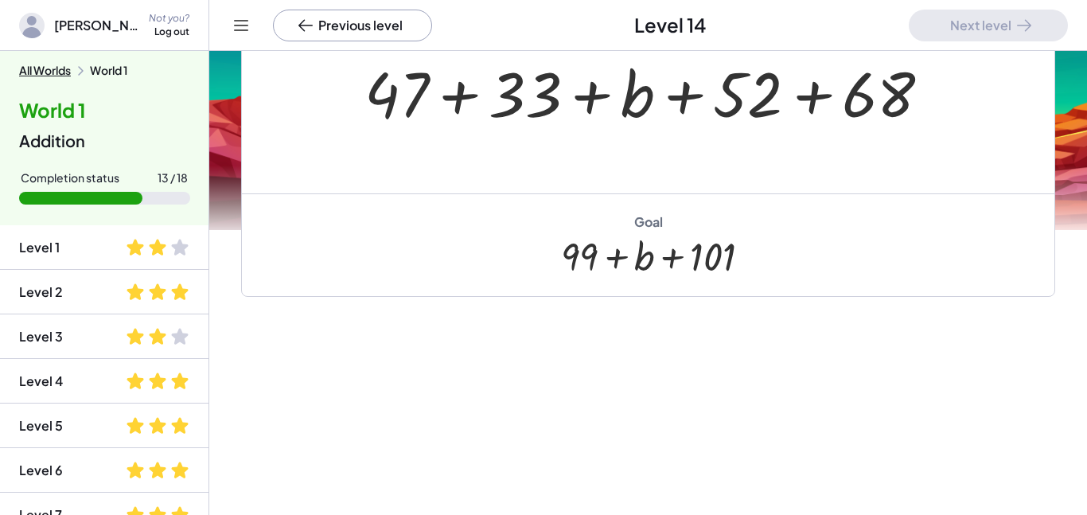
click at [730, 268] on div at bounding box center [648, 256] width 174 height 45
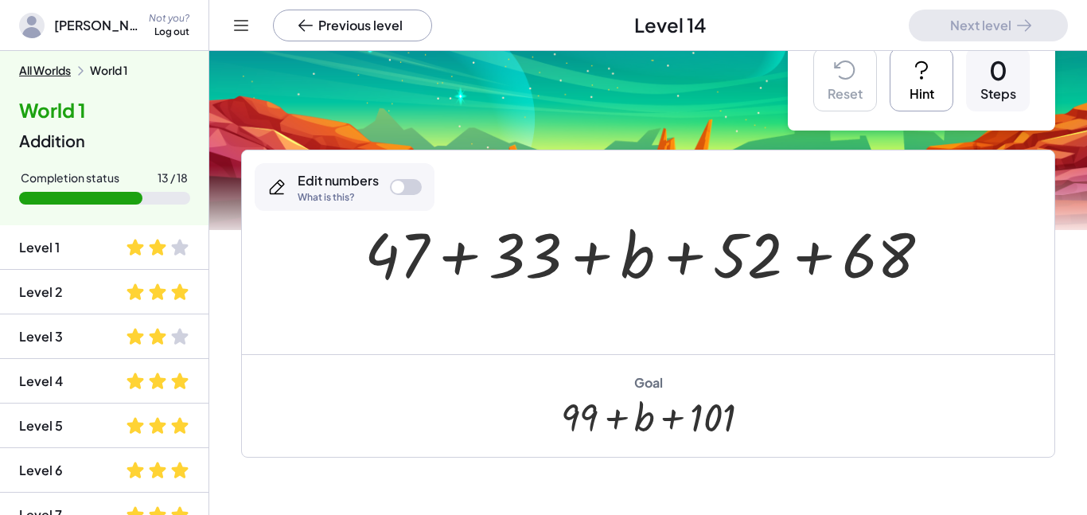
scroll to position [41, 0]
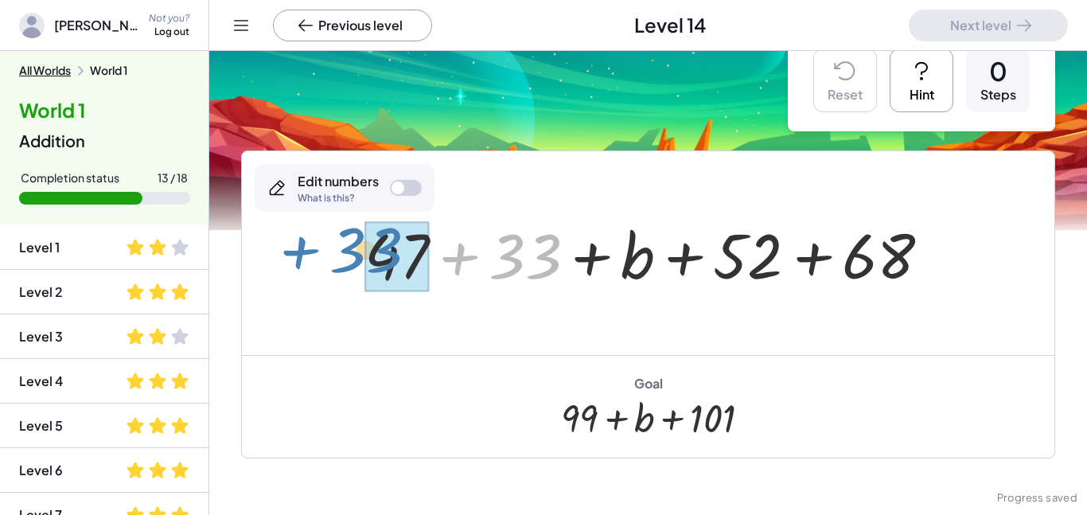
drag, startPoint x: 526, startPoint y: 265, endPoint x: 376, endPoint y: 259, distance: 149.7
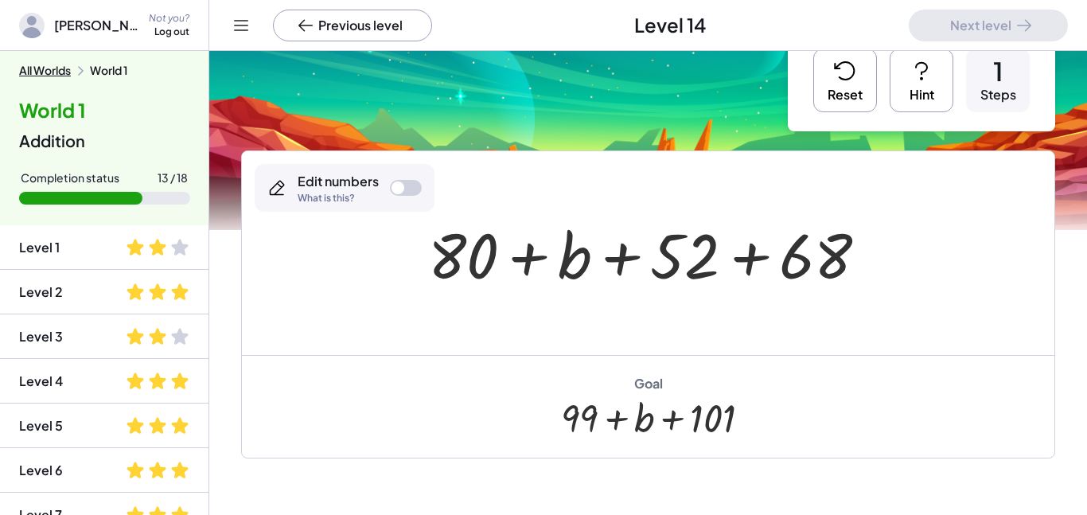
click at [849, 91] on button "Reset" at bounding box center [845, 81] width 64 height 64
